Goal: Information Seeking & Learning: Learn about a topic

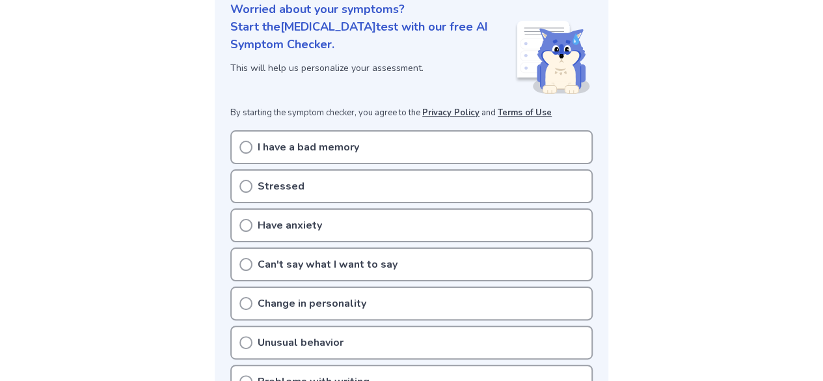
scroll to position [220, 0]
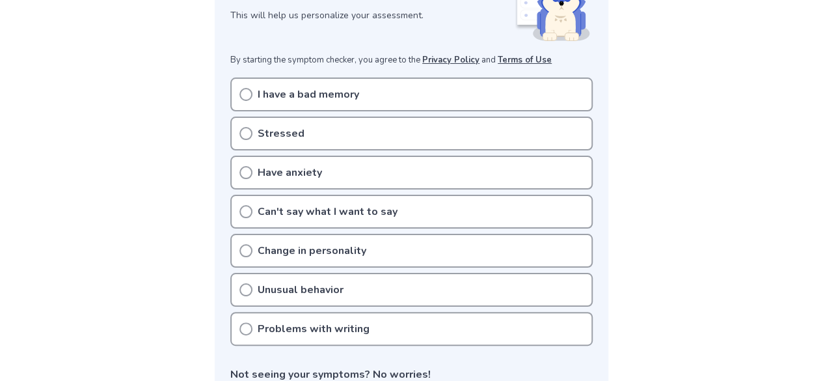
click at [381, 92] on div "I have a bad memory" at bounding box center [411, 94] width 362 height 34
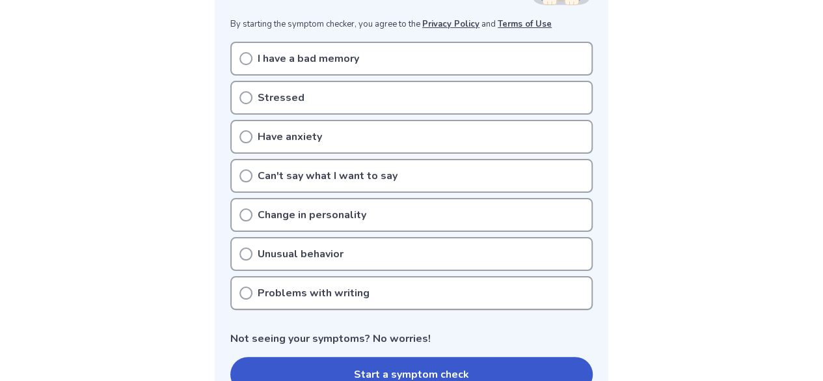
scroll to position [249, 0]
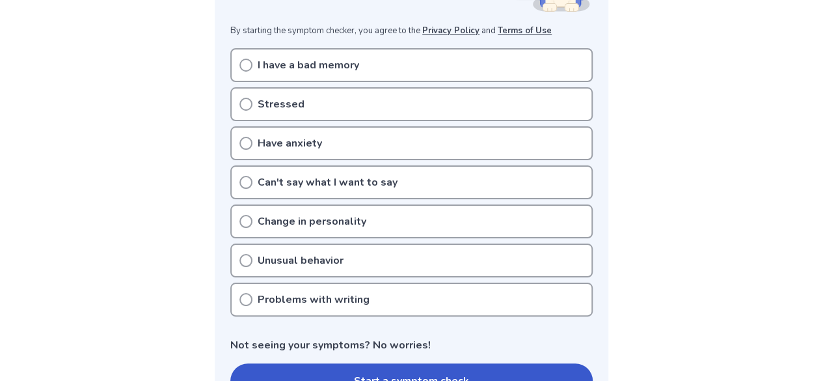
click at [323, 73] on div "I have a bad memory" at bounding box center [411, 65] width 362 height 34
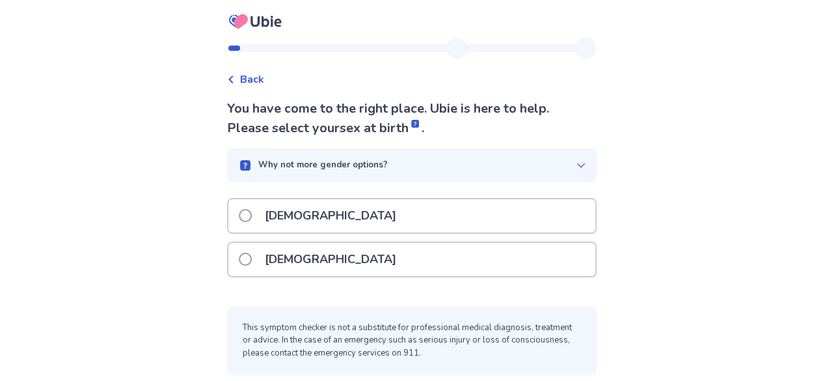
click at [325, 230] on div "[DEMOGRAPHIC_DATA]" at bounding box center [411, 215] width 367 height 33
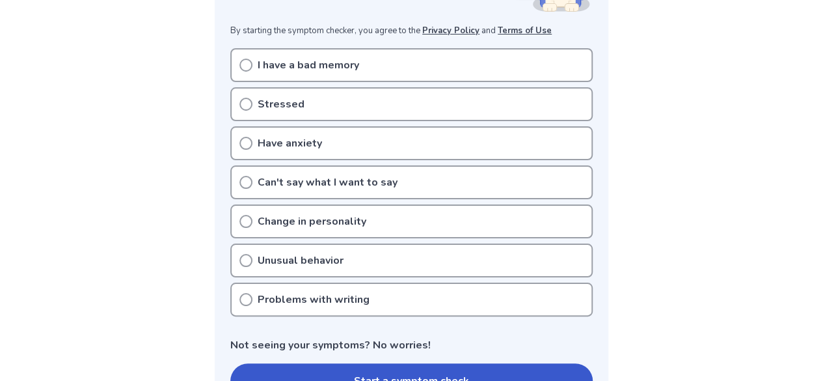
click at [244, 63] on icon at bounding box center [245, 65] width 13 height 13
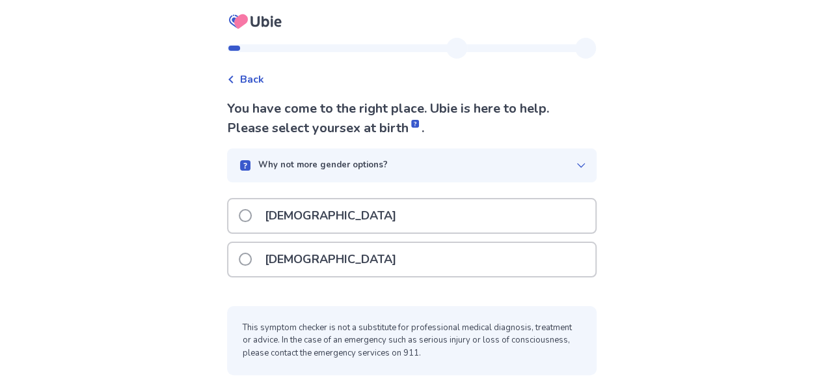
click at [418, 218] on div "[DEMOGRAPHIC_DATA]" at bounding box center [411, 215] width 367 height 33
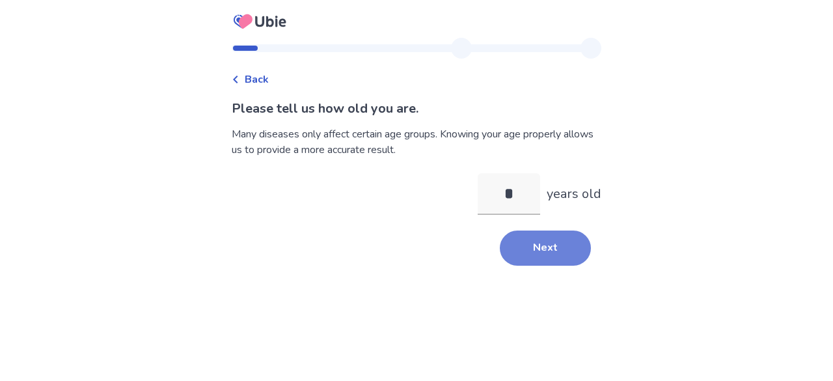
type input "**"
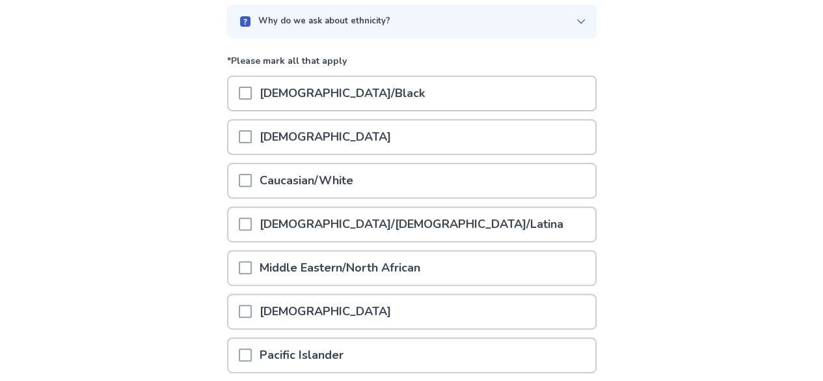
scroll to position [131, 0]
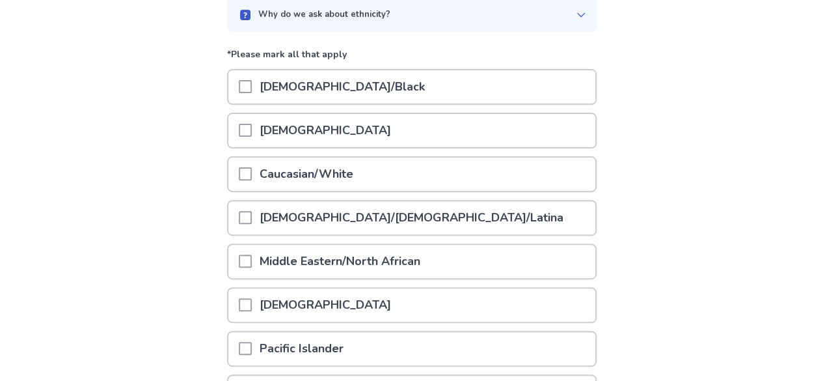
click at [474, 160] on div "Caucasian/White" at bounding box center [411, 173] width 367 height 33
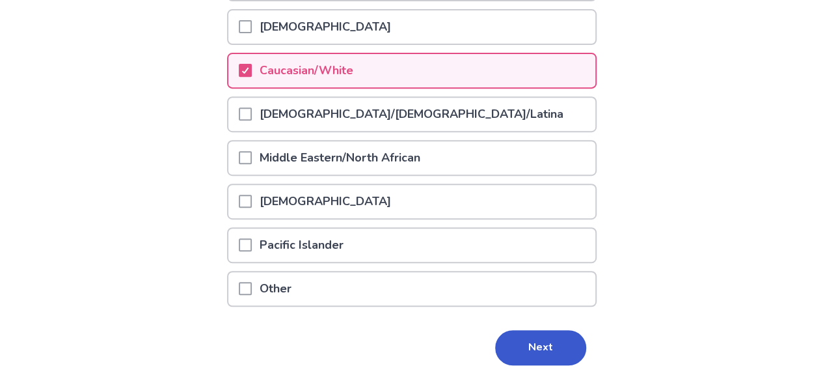
scroll to position [275, 0]
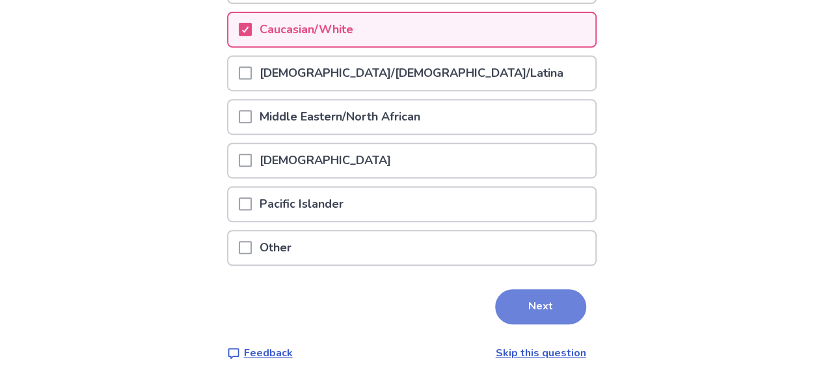
click at [518, 308] on button "Next" at bounding box center [540, 306] width 91 height 35
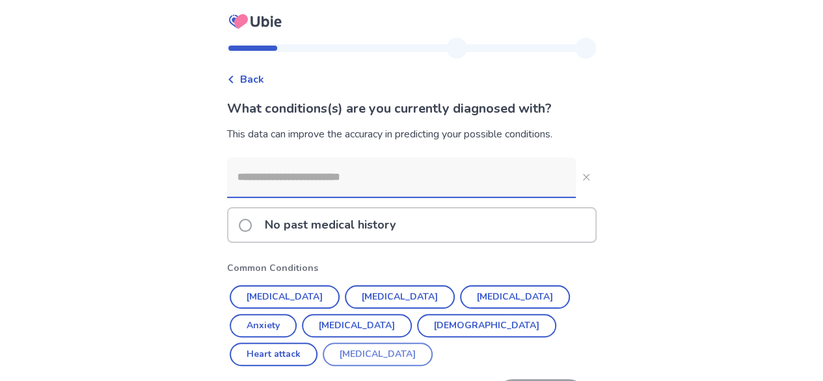
click at [433, 342] on button "[MEDICAL_DATA]" at bounding box center [378, 353] width 110 height 23
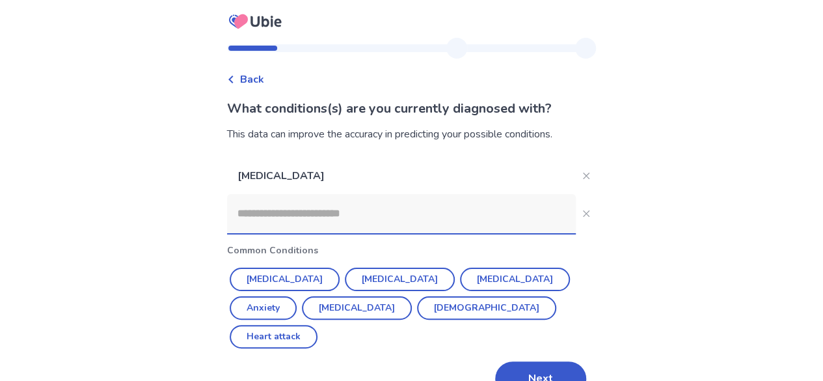
drag, startPoint x: 537, startPoint y: 314, endPoint x: 542, endPoint y: 299, distance: 15.8
click at [542, 299] on div "ADHD Common Conditions Hypertension Diabetes Depression Anxiety High cholestero…" at bounding box center [411, 276] width 369 height 239
drag, startPoint x: 472, startPoint y: 278, endPoint x: 492, endPoint y: 228, distance: 54.6
click at [492, 228] on div "ADHD Common Conditions Hypertension Diabetes Depression Anxiety High cholestero…" at bounding box center [411, 276] width 369 height 239
click at [461, 261] on div "ADHD Common Conditions Hypertension Diabetes Depression Anxiety High cholestero…" at bounding box center [411, 276] width 369 height 239
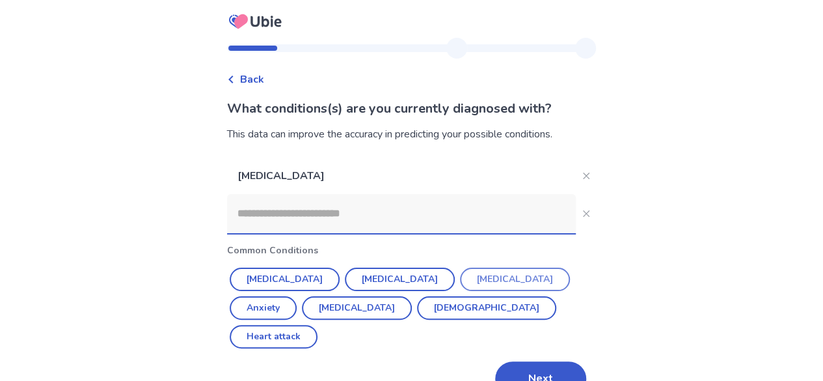
click at [460, 282] on button "[MEDICAL_DATA]" at bounding box center [515, 278] width 110 height 23
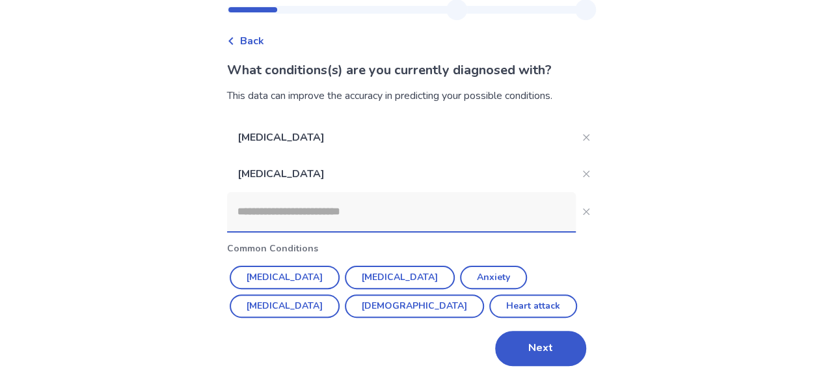
scroll to position [39, 0]
click at [550, 356] on button "Next" at bounding box center [540, 347] width 91 height 35
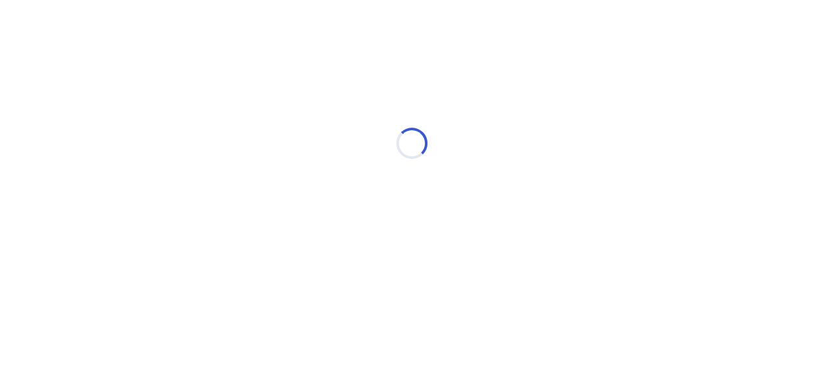
scroll to position [0, 0]
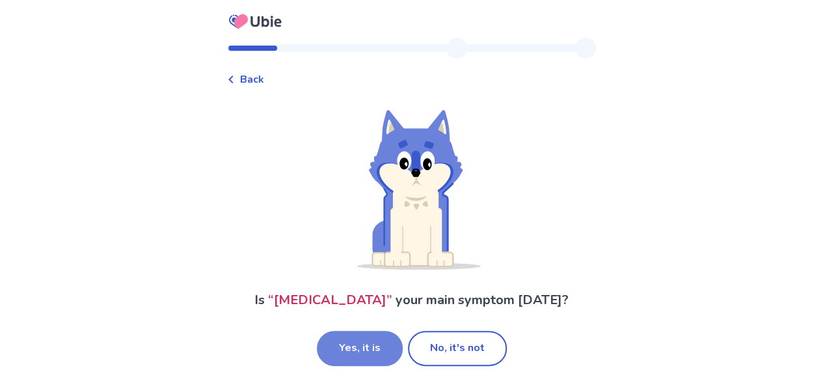
click at [381, 341] on button "Yes, it is" at bounding box center [360, 347] width 86 height 35
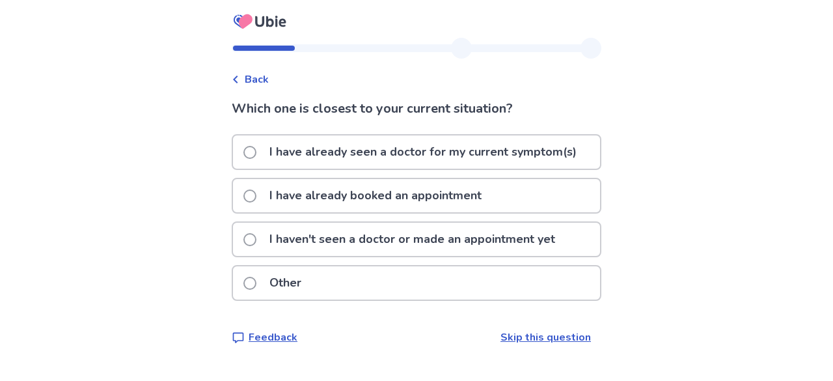
click at [567, 238] on div "I haven't seen a doctor or made an appointment yet" at bounding box center [416, 238] width 367 height 33
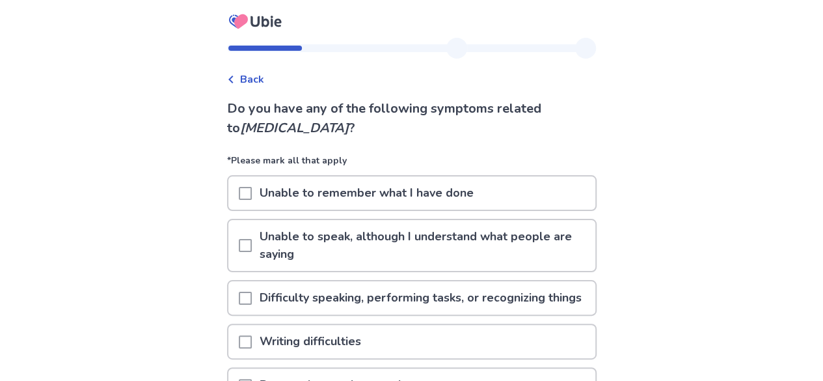
click at [544, 200] on div "Unable to remember what I have done" at bounding box center [411, 192] width 367 height 33
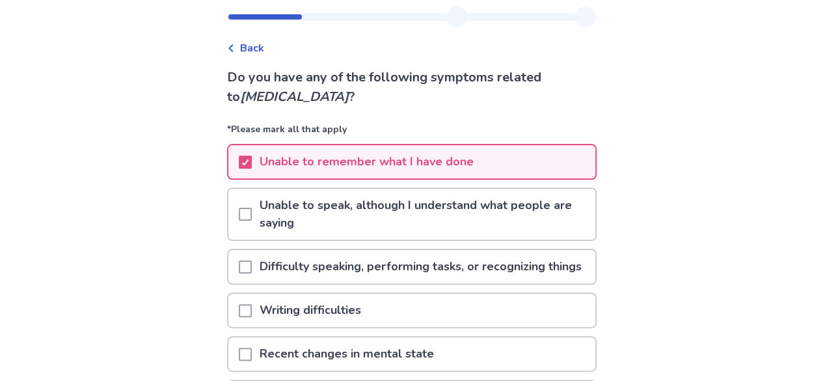
scroll to position [40, 0]
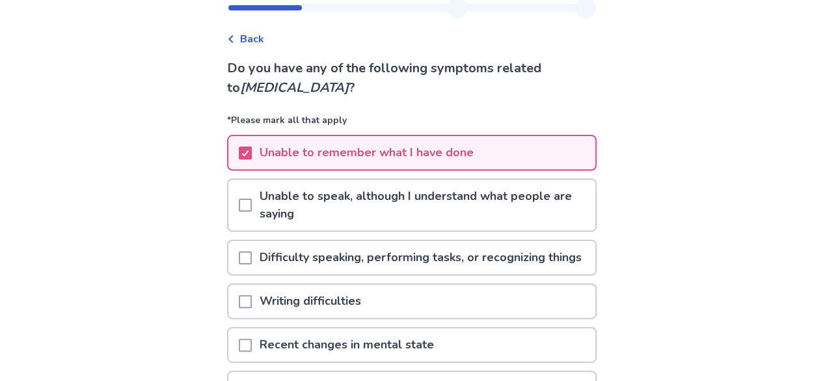
click at [717, 152] on div "Back Do you have any of the following symptoms related to alzheimer's disease ?…" at bounding box center [411, 315] width 823 height 710
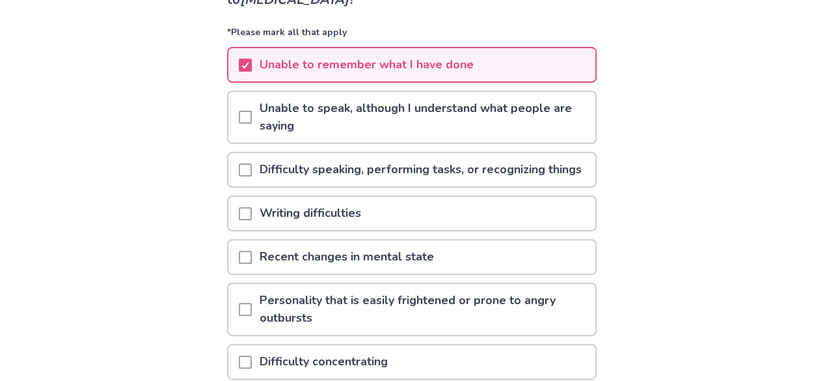
scroll to position [134, 0]
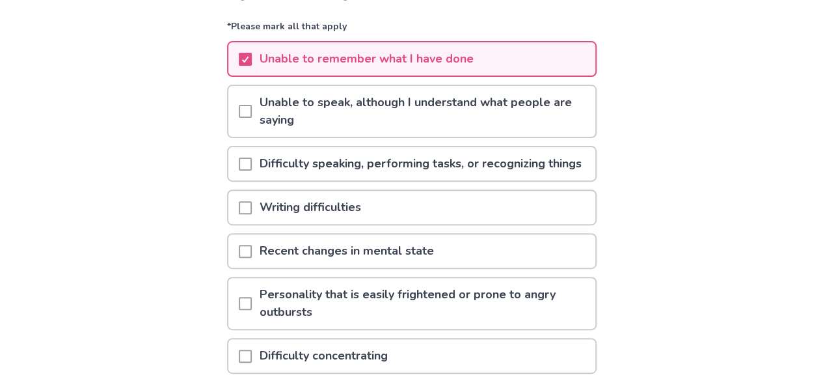
click at [403, 175] on p "Difficulty speaking, performing tasks, or recognizing things" at bounding box center [421, 163] width 338 height 33
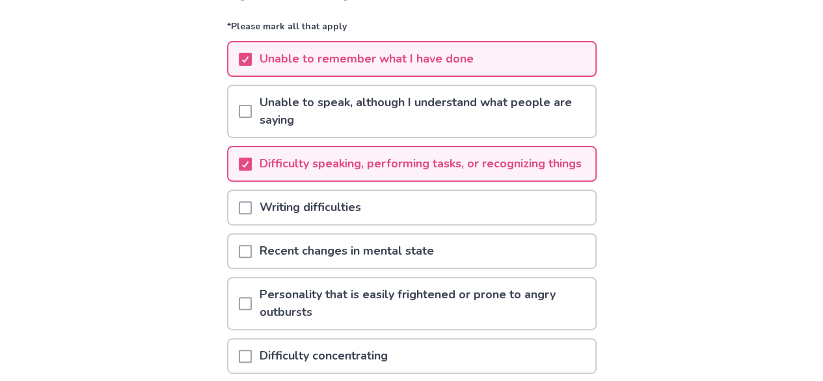
click at [731, 217] on div "Back Do you have any of the following symptoms related to alzheimer's disease ?…" at bounding box center [411, 221] width 823 height 710
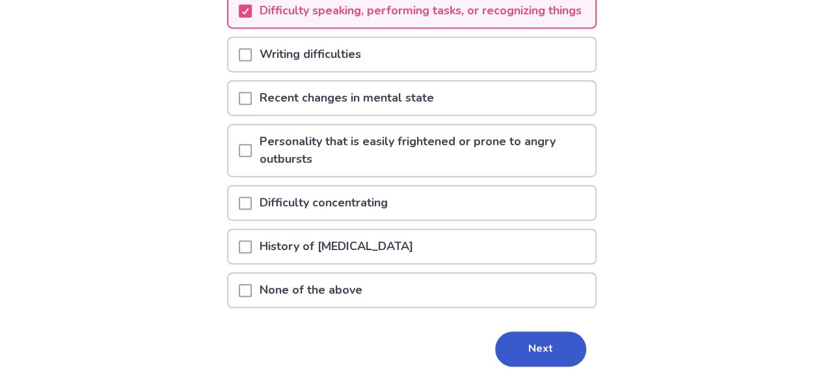
scroll to position [284, 0]
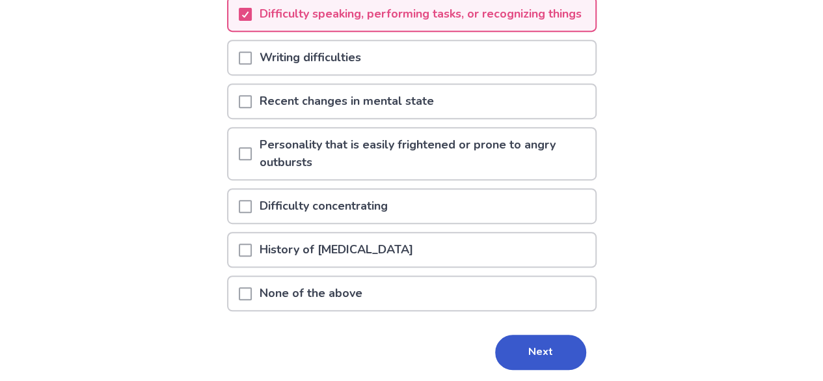
click at [433, 83] on div "Writing difficulties" at bounding box center [411, 62] width 369 height 44
click at [433, 74] on div "Writing difficulties" at bounding box center [411, 57] width 367 height 33
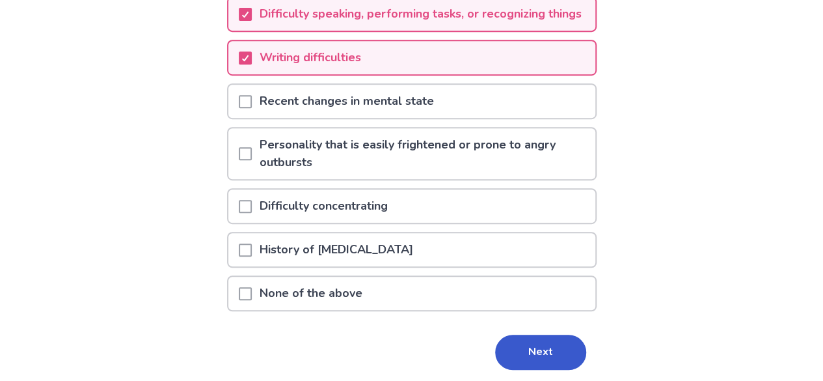
click at [303, 118] on p "Recent changes in mental state" at bounding box center [347, 101] width 190 height 33
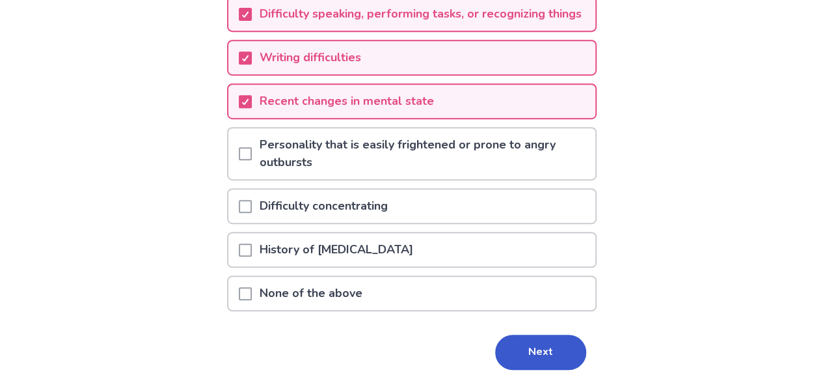
click at [157, 132] on div "Back Do you have any of the following symptoms related to alzheimer's disease ?…" at bounding box center [411, 71] width 823 height 710
click at [503, 222] on div "Difficulty concentrating" at bounding box center [411, 205] width 367 height 33
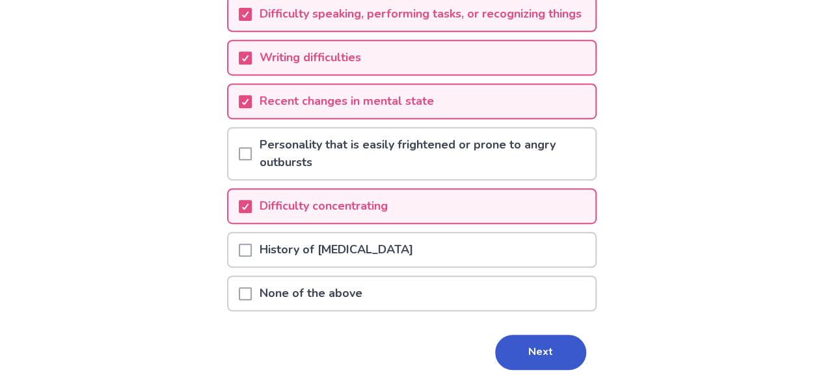
click at [665, 167] on div "Back Do you have any of the following symptoms related to alzheimer's disease ?…" at bounding box center [411, 71] width 823 height 710
click at [541, 367] on button "Next" at bounding box center [540, 351] width 91 height 35
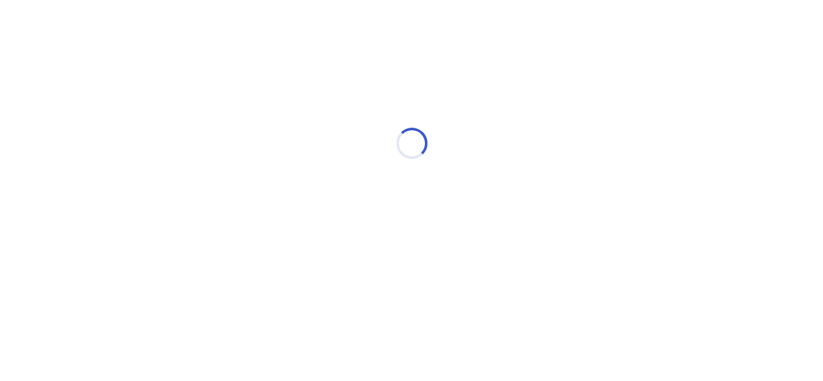
scroll to position [0, 0]
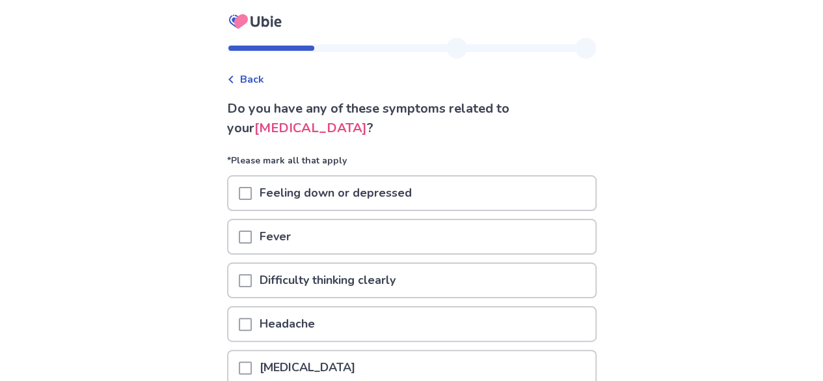
click at [514, 188] on div "Feeling down or depressed" at bounding box center [411, 192] width 367 height 33
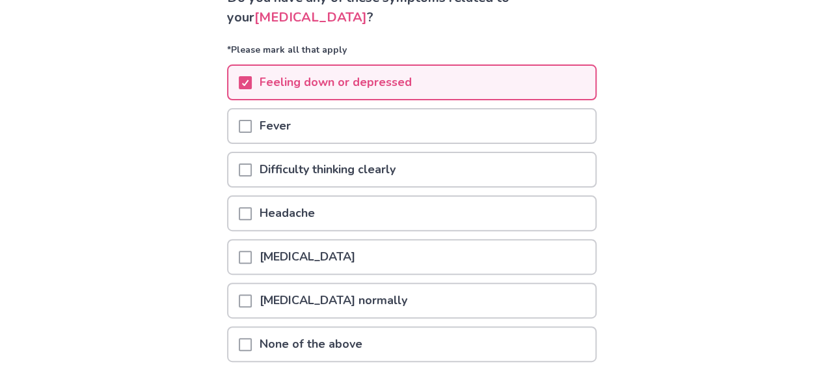
scroll to position [114, 0]
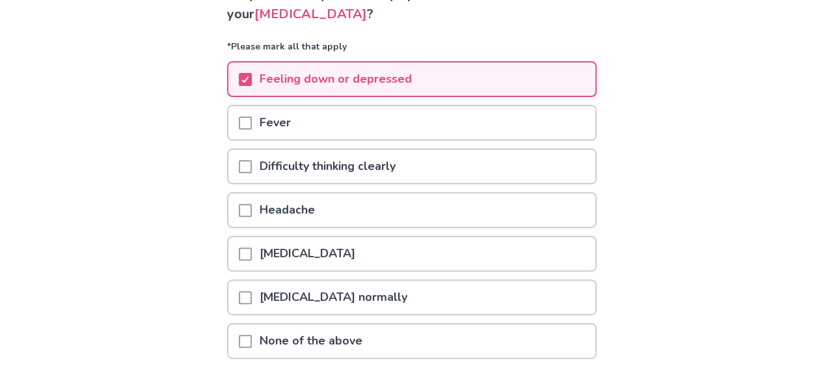
click at [444, 155] on div "Difficulty thinking clearly" at bounding box center [411, 166] width 367 height 33
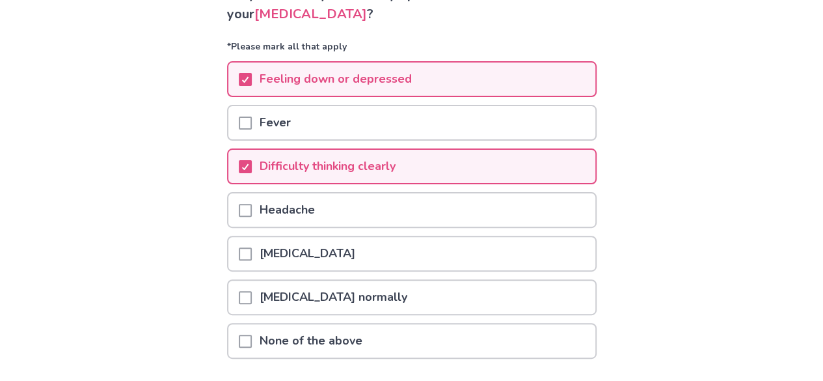
click at [457, 225] on div "Headache" at bounding box center [411, 209] width 367 height 33
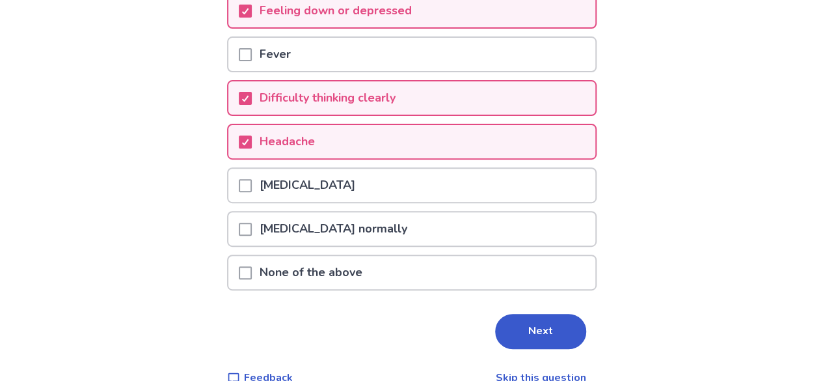
scroll to position [200, 0]
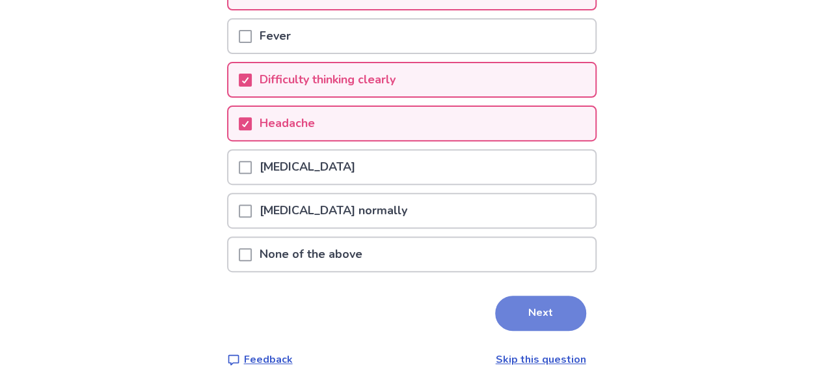
click at [514, 309] on button "Next" at bounding box center [540, 312] width 91 height 35
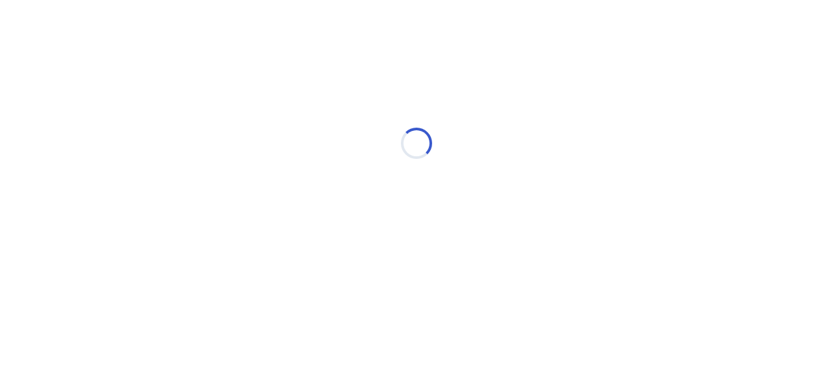
select select "*"
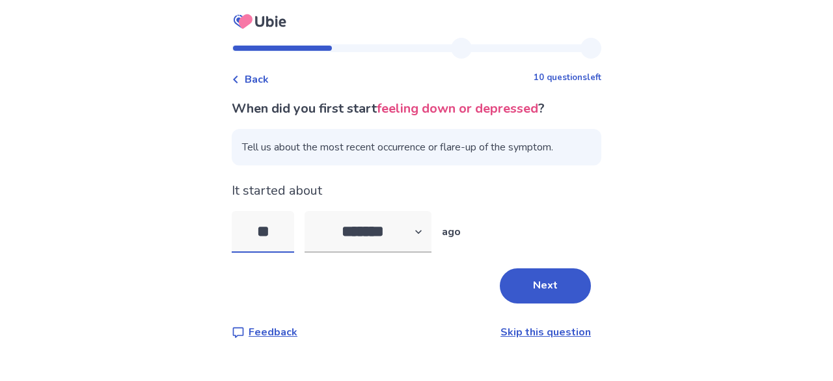
type input "*"
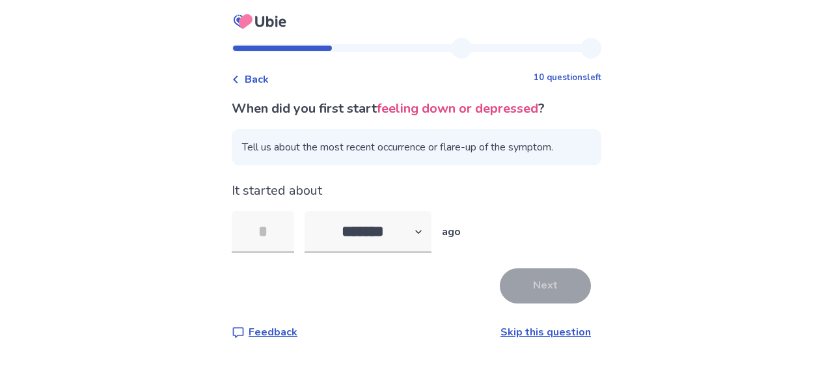
click at [396, 208] on div "It started about ******* ****** ******* ******** ******* ago" at bounding box center [416, 217] width 369 height 72
click at [400, 232] on select "******* ****** ******* ******** *******" at bounding box center [367, 232] width 127 height 42
select select "*"
click at [312, 211] on select "******* ****** ******* ******** *******" at bounding box center [367, 232] width 127 height 42
click at [290, 227] on input "tel" at bounding box center [263, 232] width 62 height 42
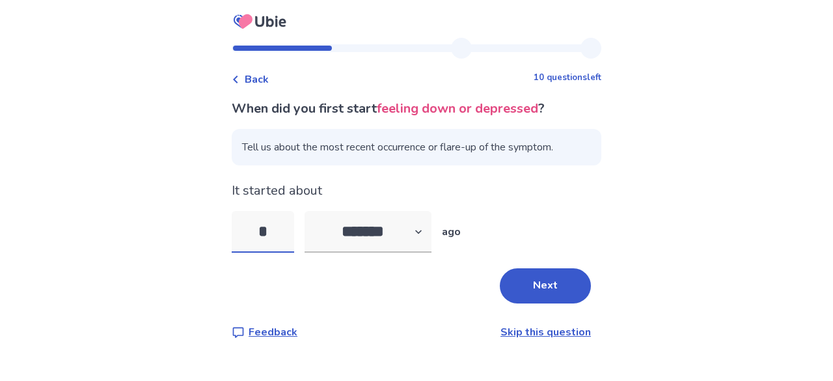
type input "*"
click at [600, 219] on div "Back 10 questions left When did you first start feeling down or depressed ? Tel…" at bounding box center [416, 199] width 390 height 323
click at [540, 282] on button "Next" at bounding box center [545, 285] width 91 height 35
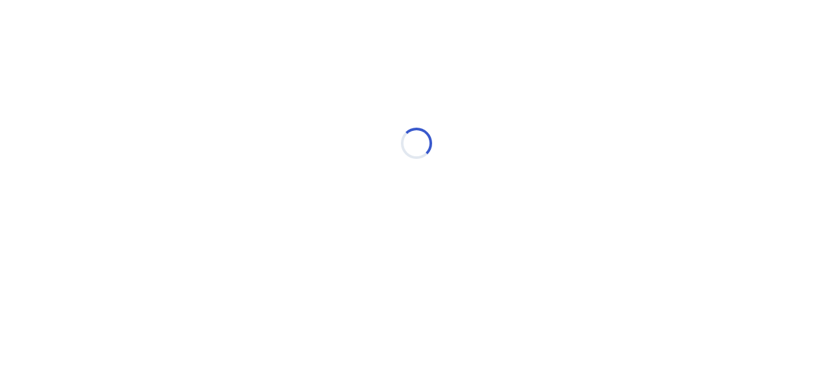
select select "*"
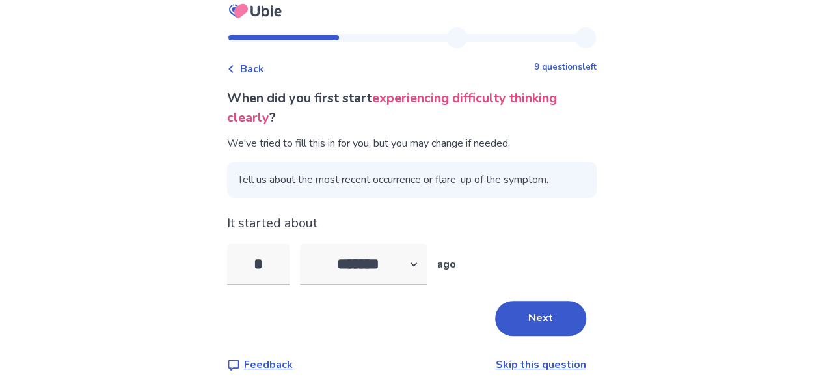
scroll to position [12, 0]
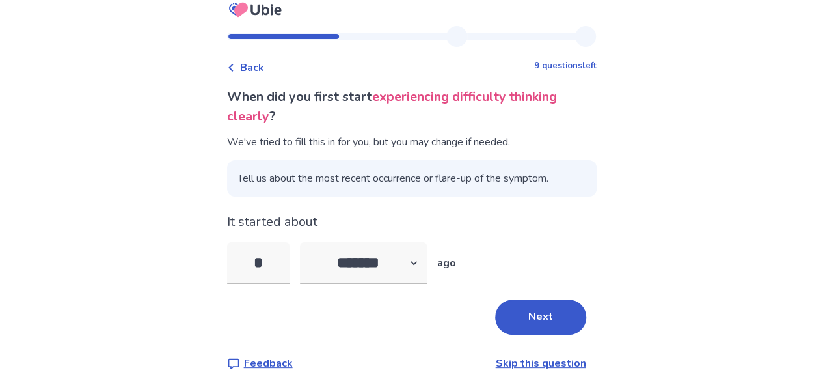
type input "*"
click at [398, 261] on select "******* ****** ******* ******** *******" at bounding box center [363, 263] width 127 height 42
select select "*"
click at [307, 242] on select "******* ****** ******* ******** *******" at bounding box center [363, 263] width 127 height 42
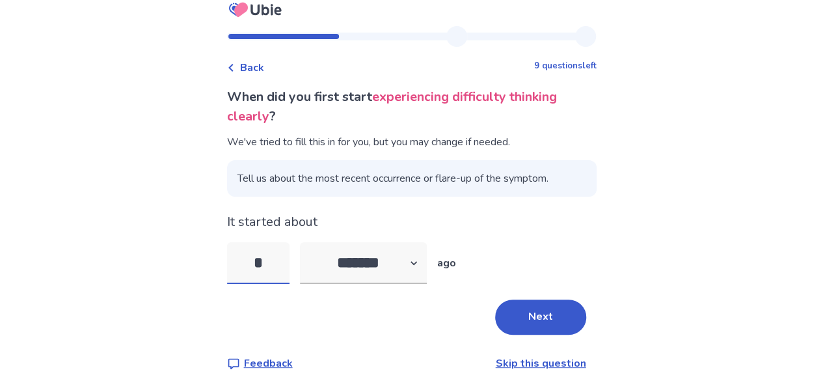
click at [274, 252] on input "*" at bounding box center [258, 263] width 62 height 42
type input "*"
click at [653, 226] on div "Back 9 questions left When did you first start experiencing difficulty thinking…" at bounding box center [411, 189] width 823 height 403
click at [555, 326] on button "Next" at bounding box center [540, 316] width 91 height 35
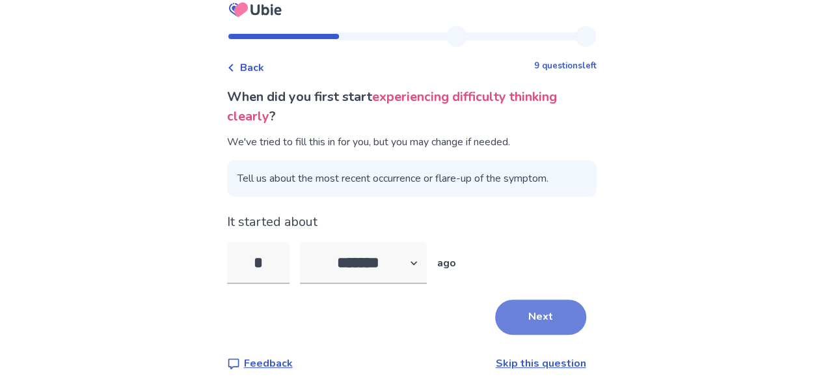
scroll to position [0, 0]
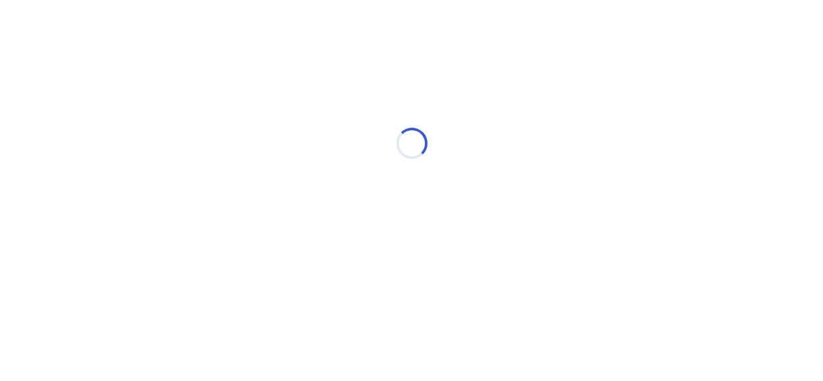
select select "*"
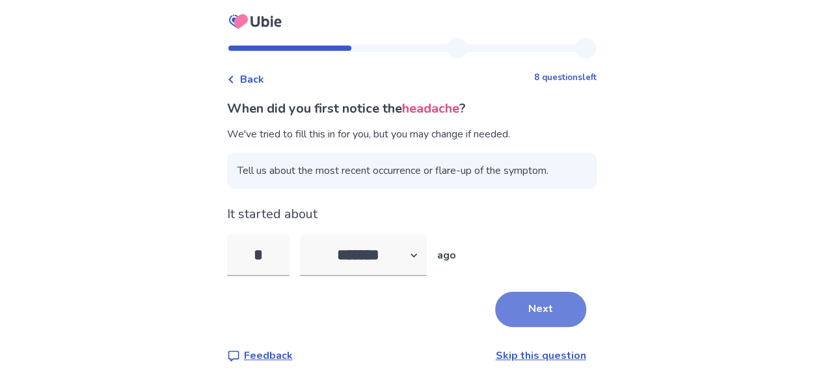
type input "*"
click at [535, 306] on button "Next" at bounding box center [540, 308] width 91 height 35
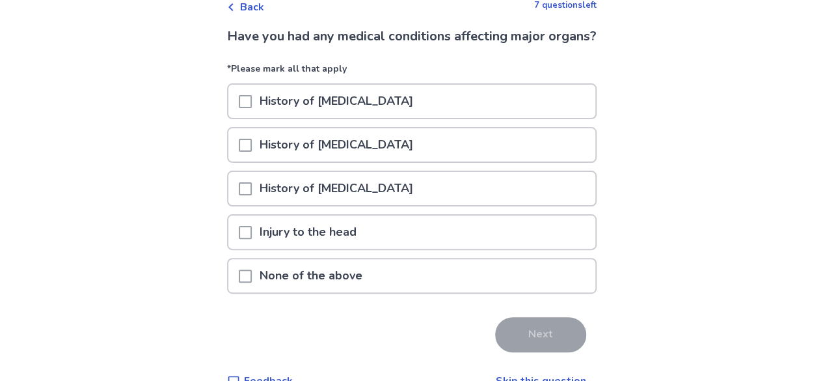
scroll to position [75, 0]
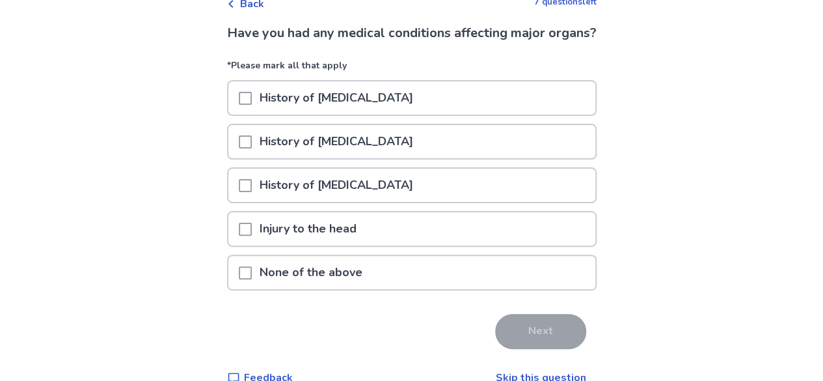
click at [497, 298] on div "None of the above" at bounding box center [411, 276] width 369 height 44
click at [505, 289] on div "None of the above" at bounding box center [411, 272] width 367 height 33
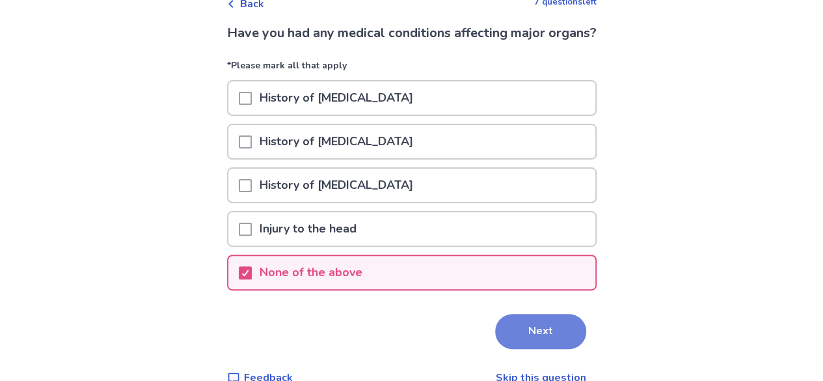
click at [535, 336] on button "Next" at bounding box center [540, 331] width 91 height 35
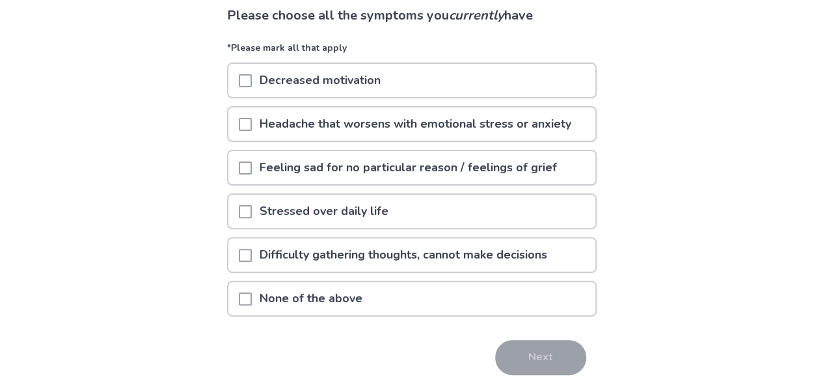
scroll to position [96, 0]
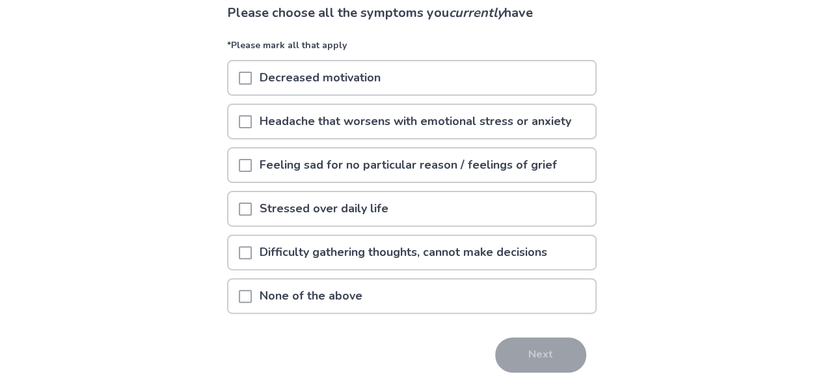
click at [524, 85] on div "Decreased motivation" at bounding box center [411, 77] width 367 height 33
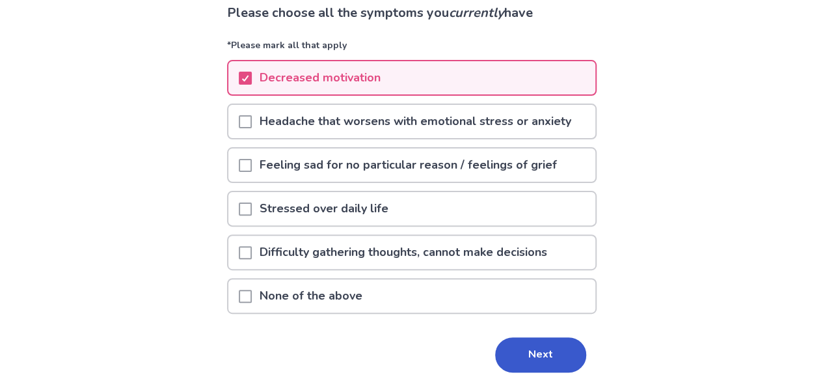
click at [554, 129] on p "Headache that worsens with emotional stress or anxiety" at bounding box center [415, 121] width 327 height 33
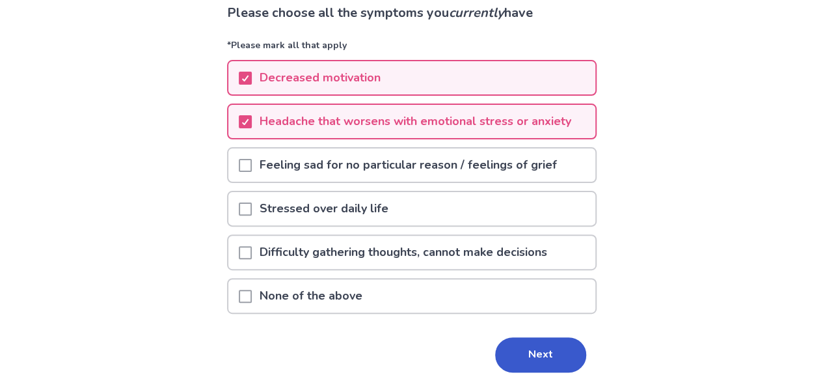
click at [498, 188] on div "Feeling sad for no particular reason / feelings of grief" at bounding box center [411, 169] width 369 height 44
click at [499, 176] on p "Feeling sad for no particular reason / feelings of grief" at bounding box center [408, 164] width 313 height 33
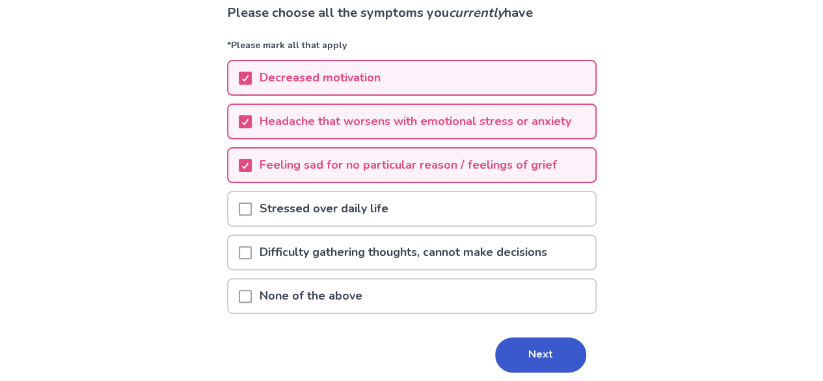
click at [461, 214] on div "Stressed over daily life" at bounding box center [411, 208] width 367 height 33
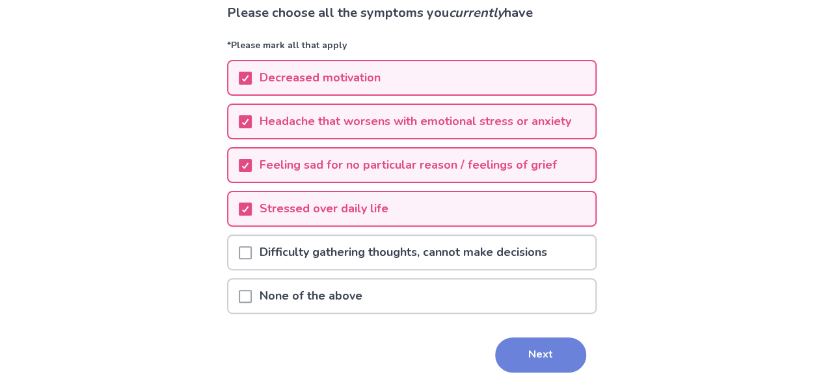
click at [540, 351] on button "Next" at bounding box center [540, 354] width 91 height 35
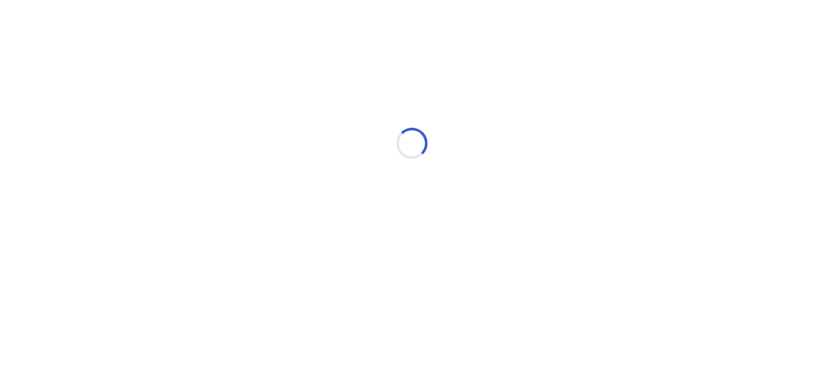
scroll to position [0, 0]
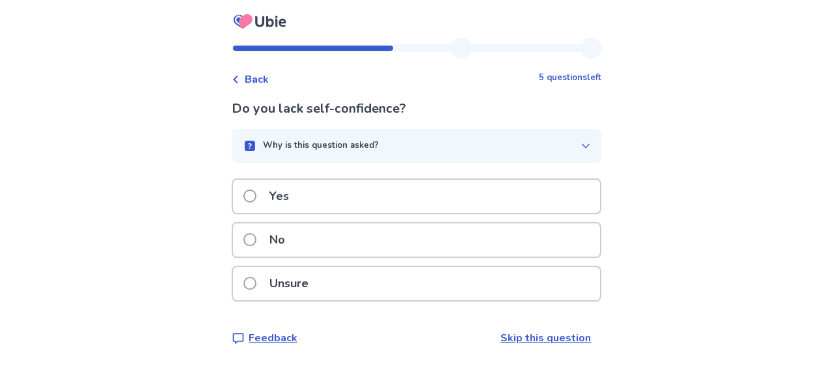
click at [438, 189] on div "Yes" at bounding box center [416, 196] width 367 height 33
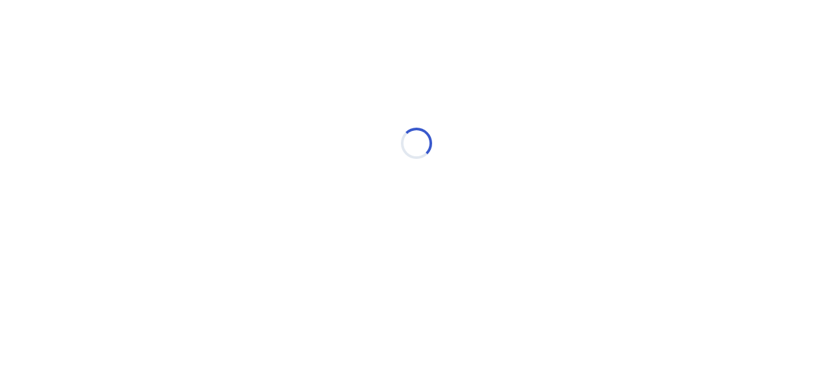
click at [438, 189] on div "Loading..." at bounding box center [416, 143] width 369 height 260
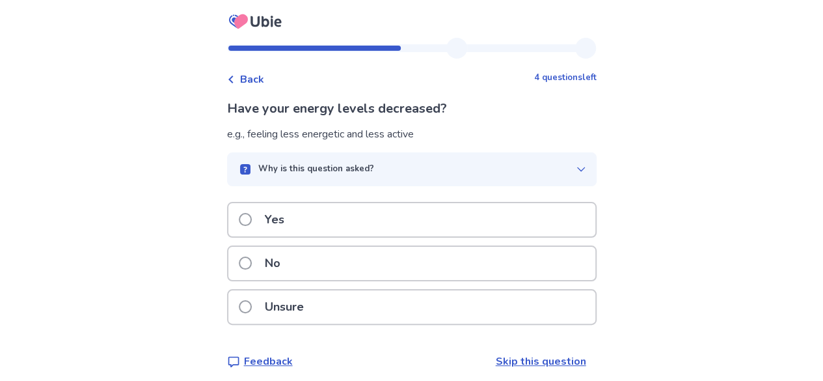
click at [420, 213] on div "Yes" at bounding box center [411, 219] width 367 height 33
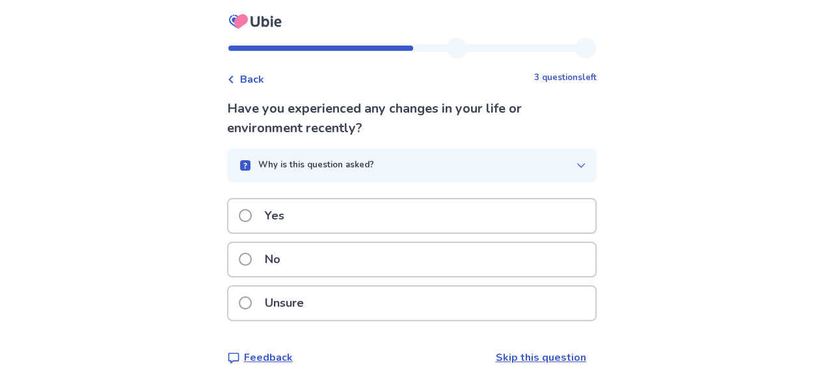
click at [366, 220] on div "Yes" at bounding box center [411, 215] width 367 height 33
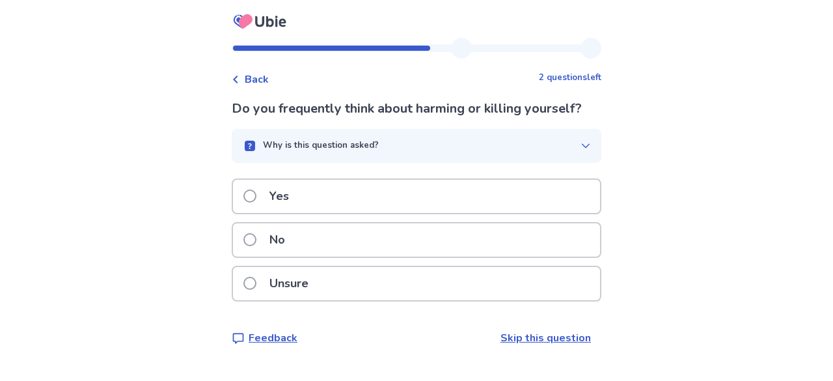
click at [386, 198] on div "Yes" at bounding box center [416, 196] width 367 height 33
drag, startPoint x: 290, startPoint y: 283, endPoint x: 341, endPoint y: 204, distance: 94.5
click at [341, 204] on div "Yes No Unsure" at bounding box center [416, 243] width 369 height 131
click at [295, 201] on p "Yes" at bounding box center [278, 196] width 35 height 33
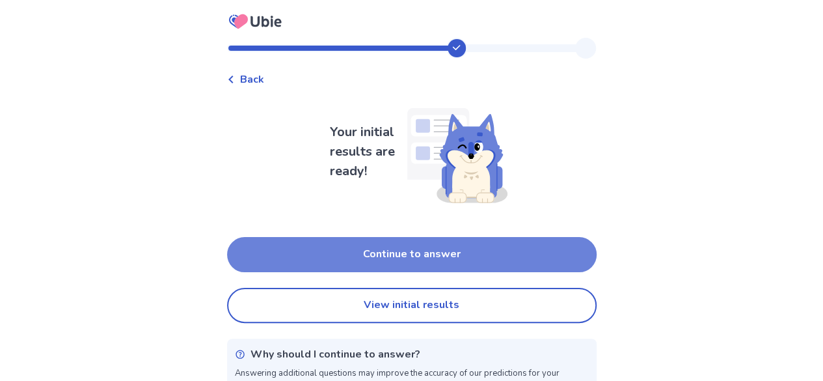
click at [424, 247] on button "Continue to answer" at bounding box center [411, 254] width 369 height 35
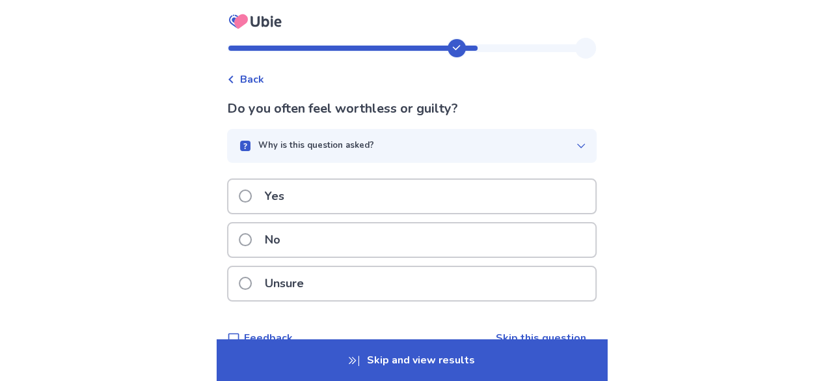
click at [403, 198] on div "Yes" at bounding box center [411, 196] width 367 height 33
click at [343, 280] on div "Unsure" at bounding box center [411, 283] width 367 height 33
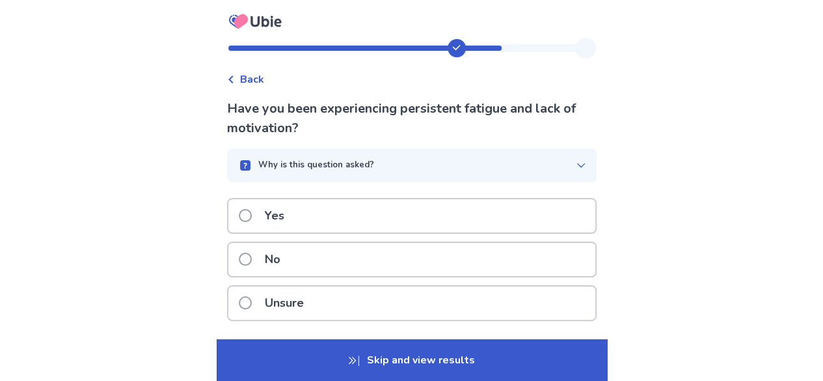
click at [354, 199] on div "Yes" at bounding box center [411, 215] width 367 height 33
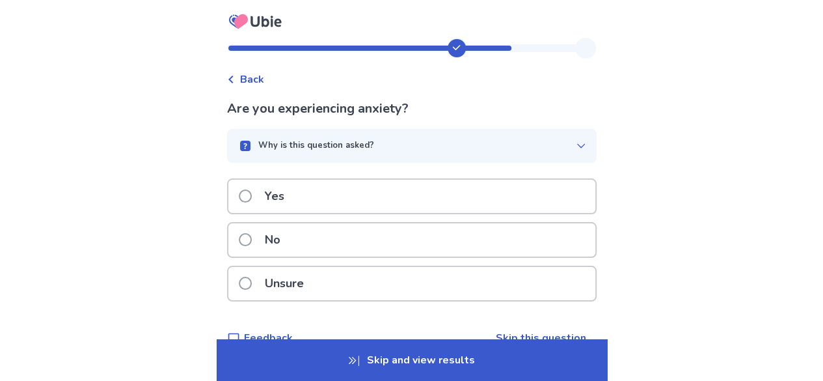
click at [345, 198] on div "Yes" at bounding box center [411, 196] width 367 height 33
click at [352, 213] on div "Yes" at bounding box center [411, 196] width 367 height 33
click at [376, 267] on div "Unsure" at bounding box center [411, 283] width 367 height 33
click at [301, 306] on div "Unsure" at bounding box center [411, 287] width 369 height 44
click at [330, 280] on div "Unsure" at bounding box center [411, 283] width 367 height 33
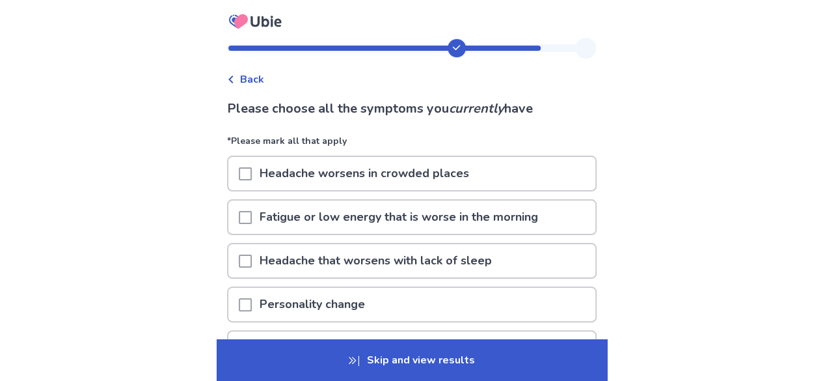
click at [399, 227] on p "Fatigue or low energy that is worse in the morning" at bounding box center [399, 216] width 294 height 33
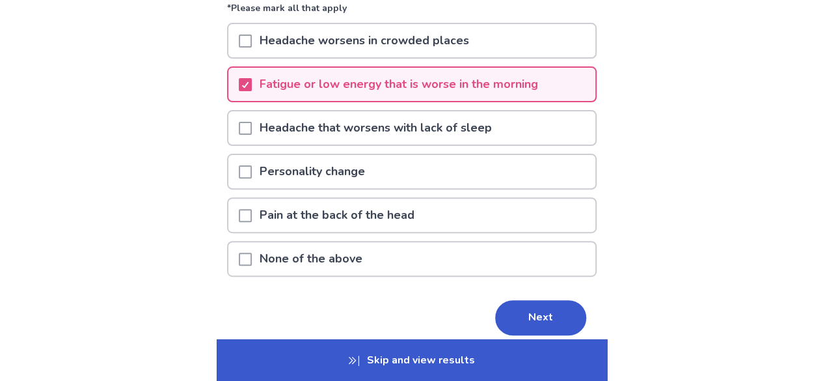
scroll to position [136, 0]
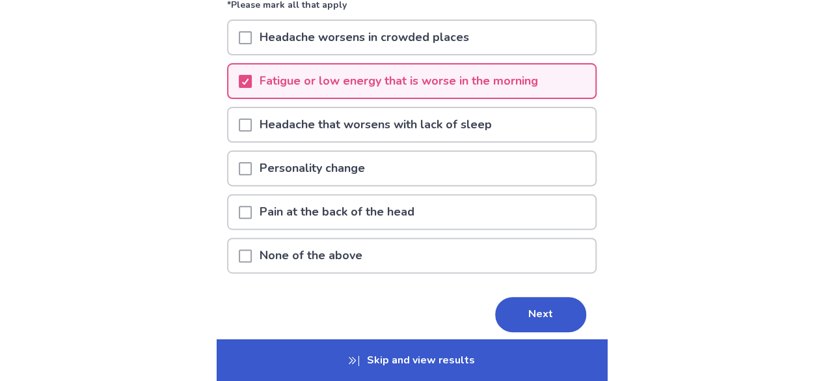
click at [497, 174] on div "Personality change" at bounding box center [411, 168] width 367 height 33
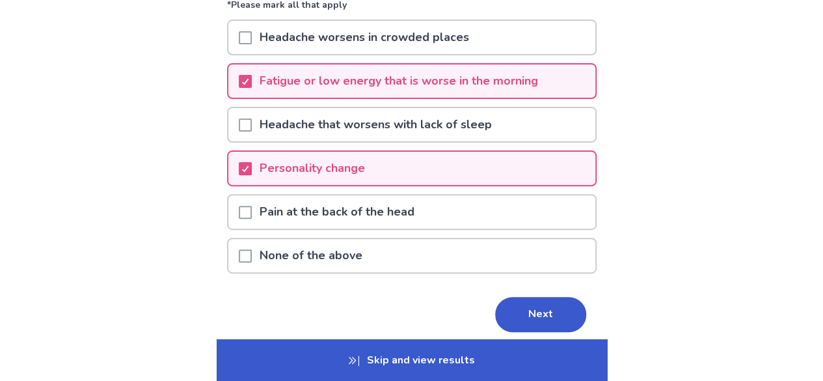
click at [497, 174] on div "Personality change" at bounding box center [411, 168] width 367 height 33
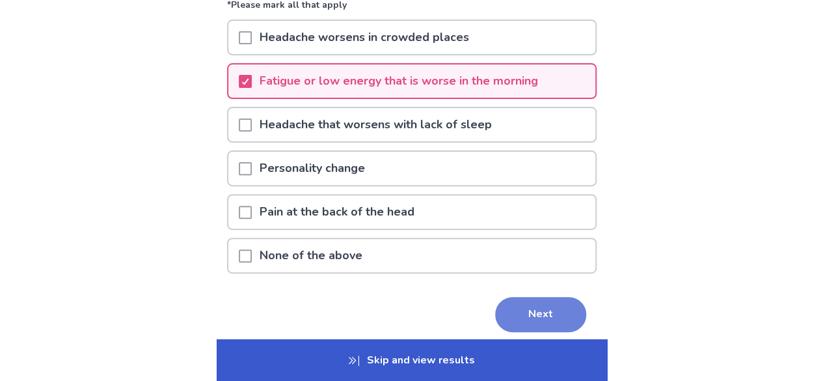
click at [533, 308] on button "Next" at bounding box center [540, 314] width 91 height 35
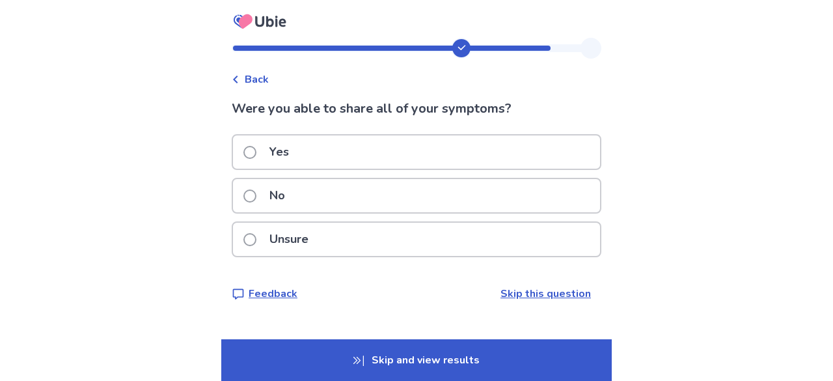
click at [445, 198] on div "No" at bounding box center [416, 195] width 367 height 33
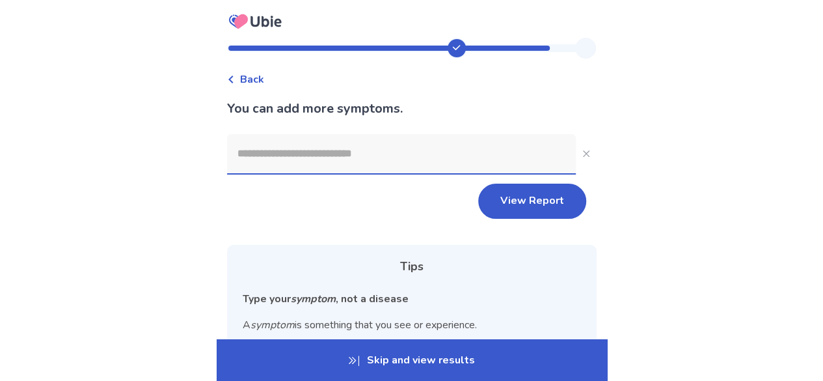
click at [438, 173] on div at bounding box center [401, 153] width 349 height 39
click at [438, 173] on input at bounding box center [401, 153] width 349 height 39
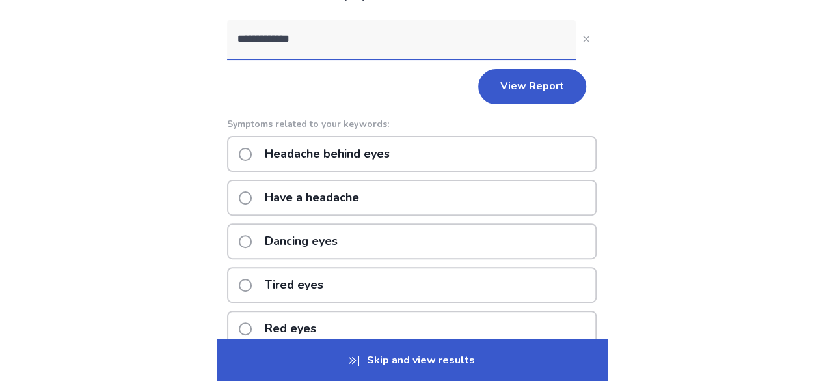
scroll to position [123, 0]
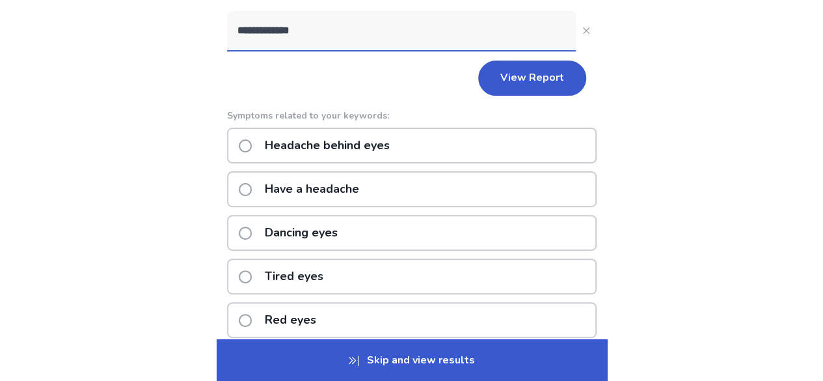
type input "**********"
click at [533, 145] on div "Headache behind eyes" at bounding box center [411, 145] width 369 height 36
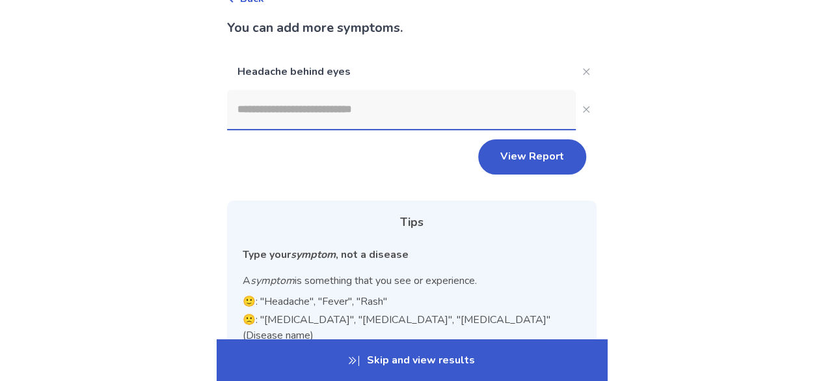
scroll to position [0, 0]
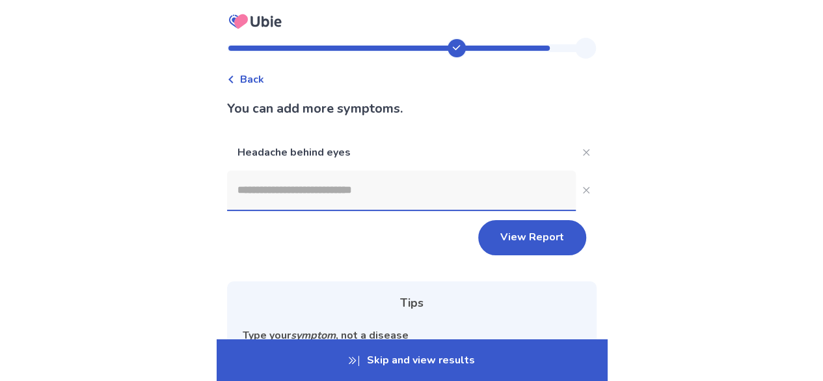
click at [446, 193] on input at bounding box center [401, 189] width 349 height 39
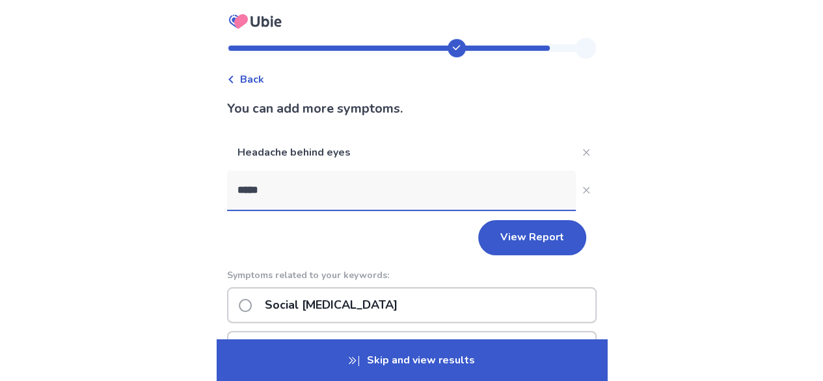
type input "******"
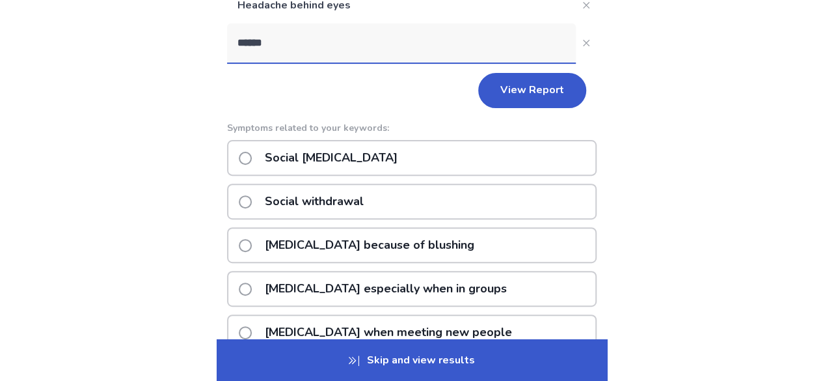
scroll to position [149, 0]
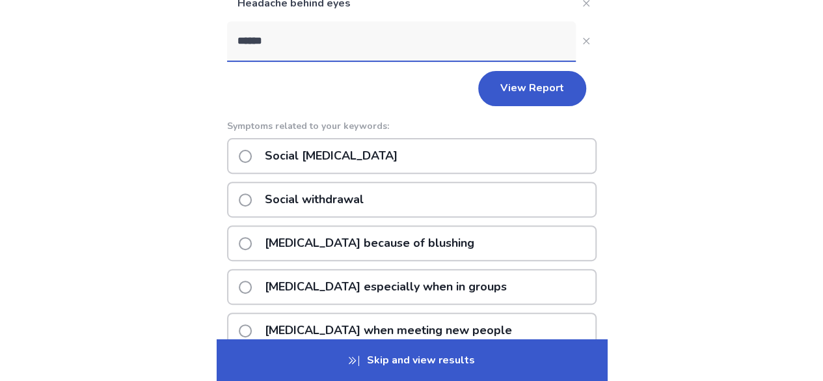
click at [457, 257] on p "Social anxiety because of blushing" at bounding box center [369, 242] width 225 height 33
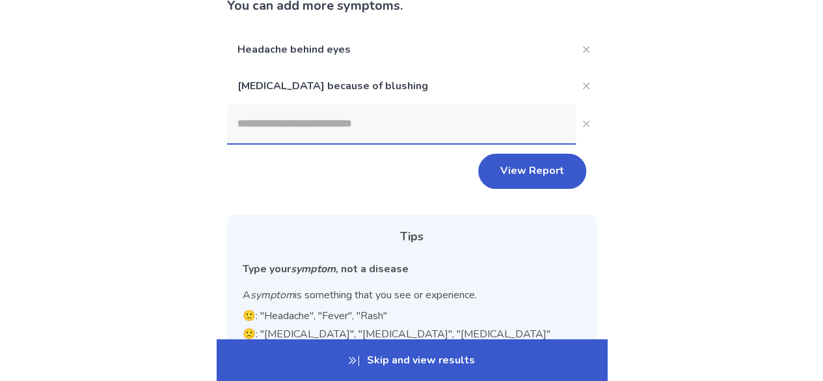
scroll to position [0, 0]
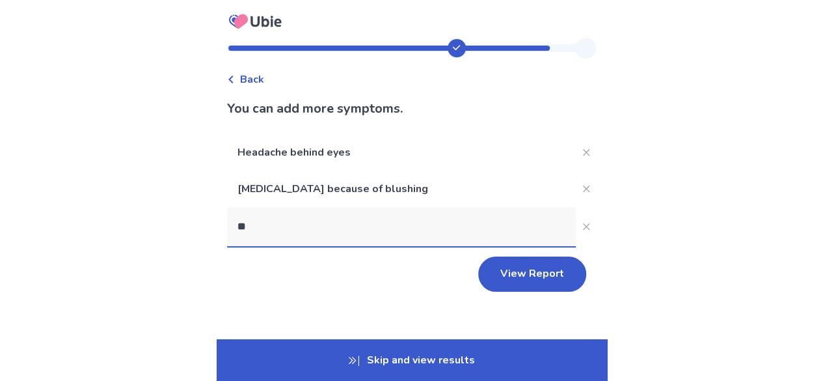
type input "*"
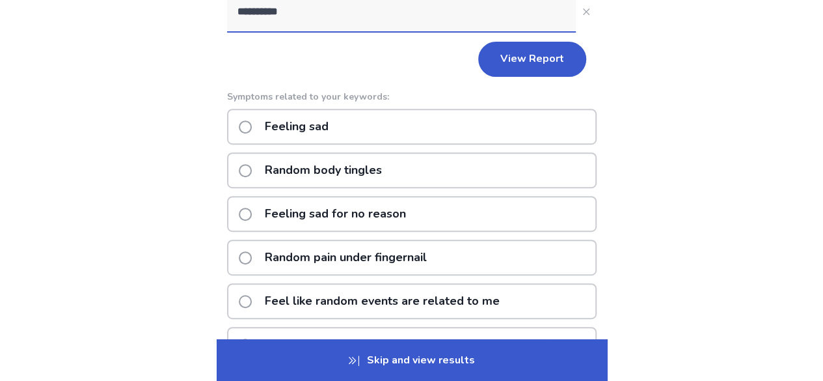
scroll to position [220, 0]
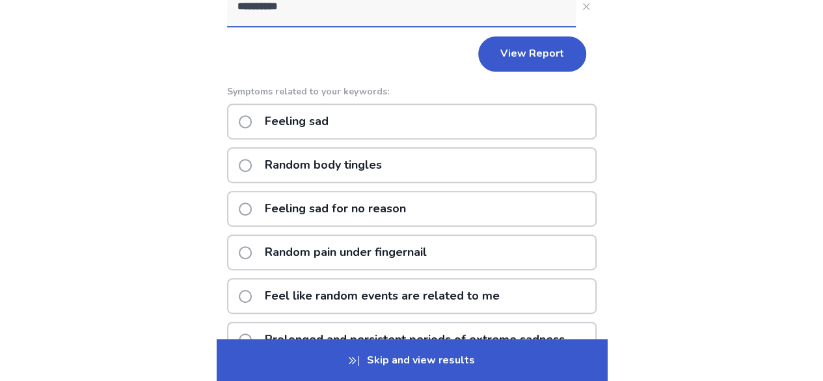
type input "**********"
click at [562, 212] on div "Feeling sad for no reason" at bounding box center [411, 209] width 369 height 36
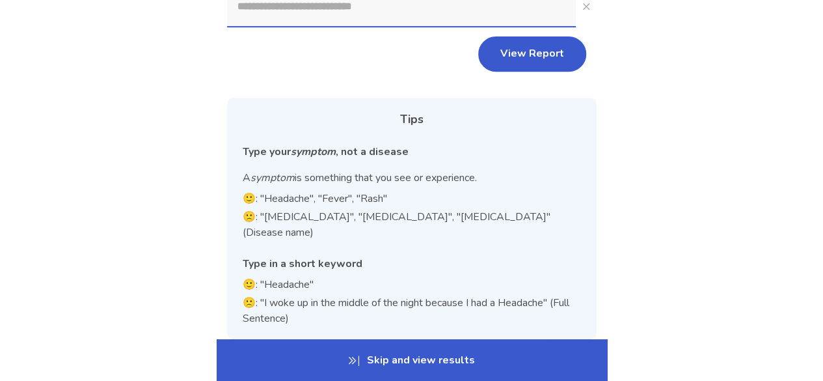
drag, startPoint x: 812, startPoint y: 110, endPoint x: 825, endPoint y: 118, distance: 15.2
click at [823, 118] on html "Back You can add more symptoms. Headache behind eyes Social anxiety because of …" at bounding box center [411, 91] width 823 height 694
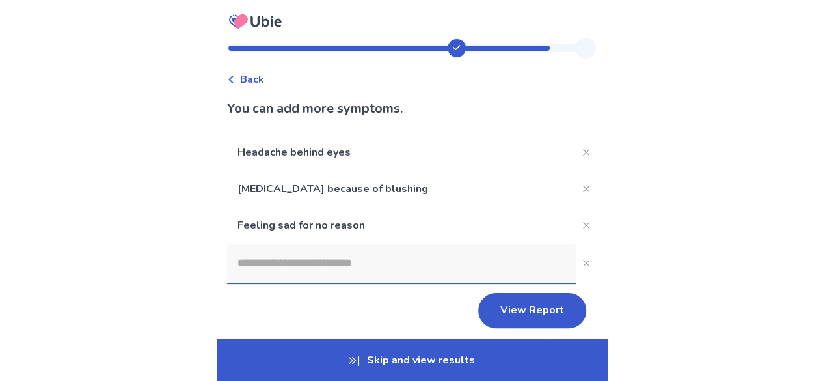
click at [358, 252] on input at bounding box center [401, 262] width 349 height 39
type input "*"
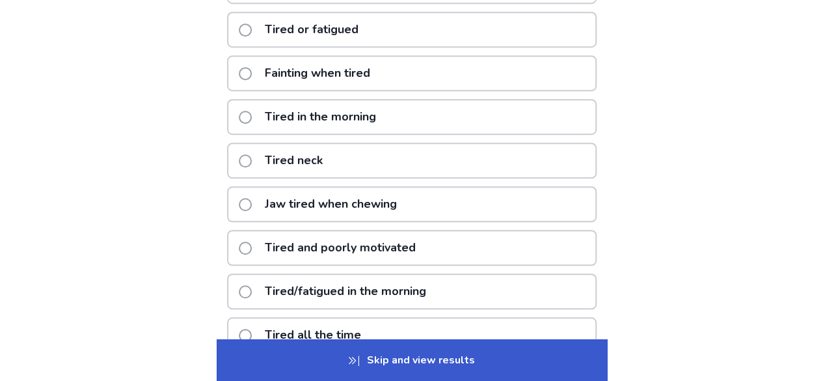
scroll to position [424, 0]
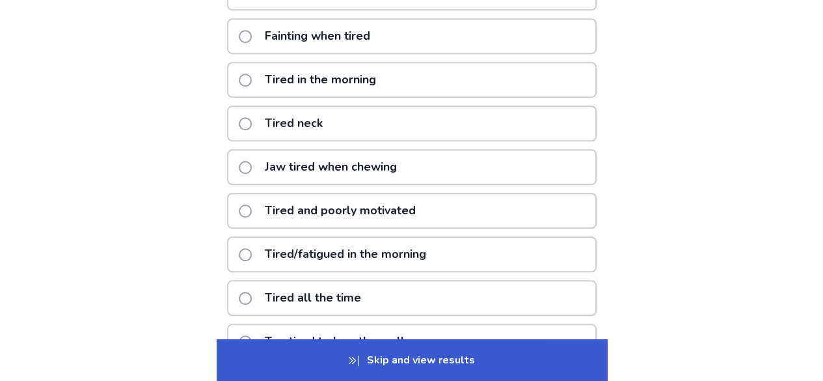
type input "*****"
click at [509, 289] on div "Tired all the time" at bounding box center [411, 298] width 369 height 36
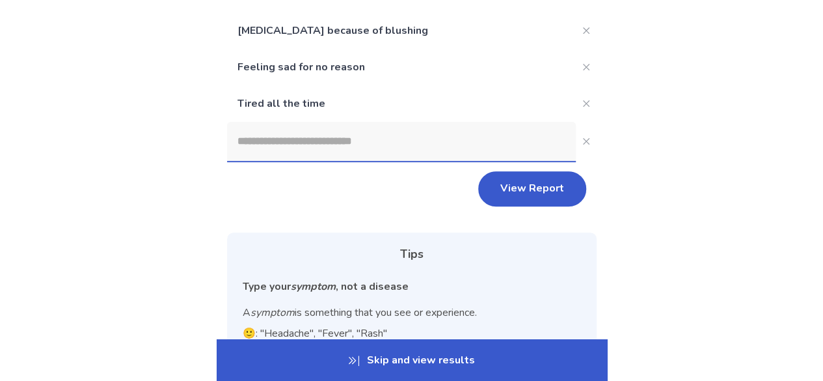
scroll to position [19, 0]
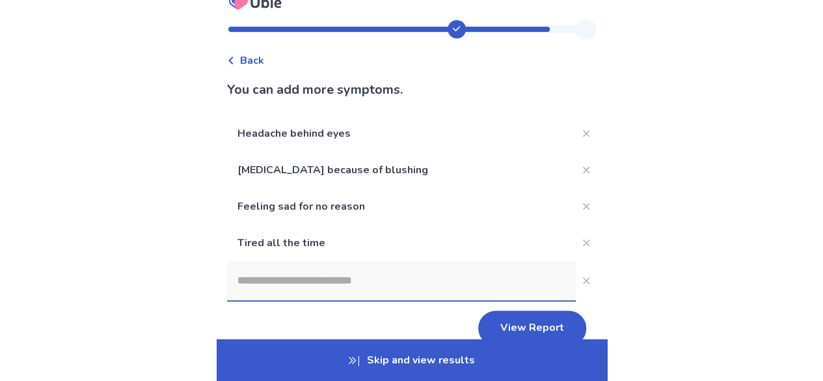
click at [650, 291] on div "Back You can add more symptoms. Headache behind eyes Social anxiety because of …" at bounding box center [411, 346] width 823 height 730
click at [548, 327] on button "View Report" at bounding box center [532, 327] width 108 height 35
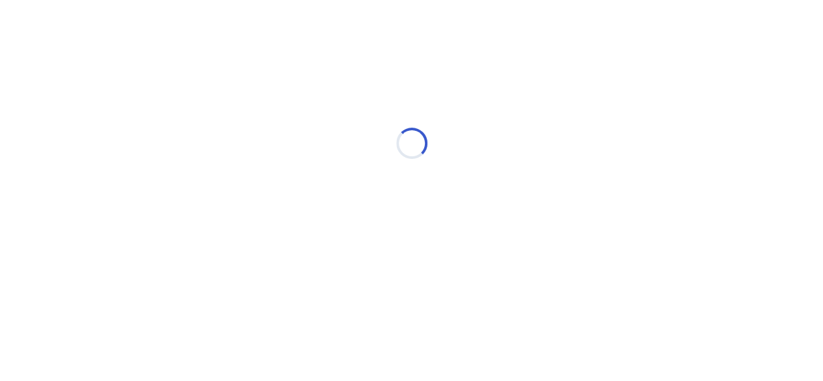
scroll to position [0, 0]
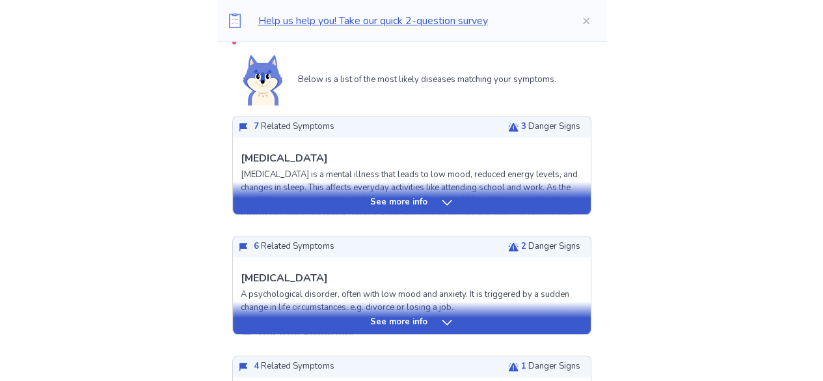
scroll to position [422, 0]
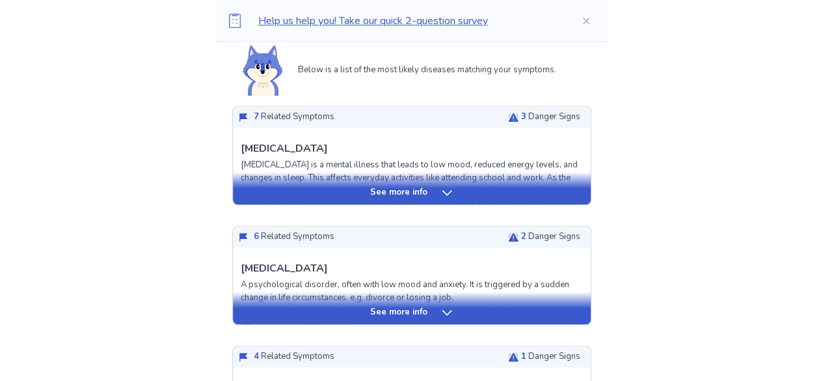
click at [415, 191] on p "See more info" at bounding box center [398, 192] width 57 height 13
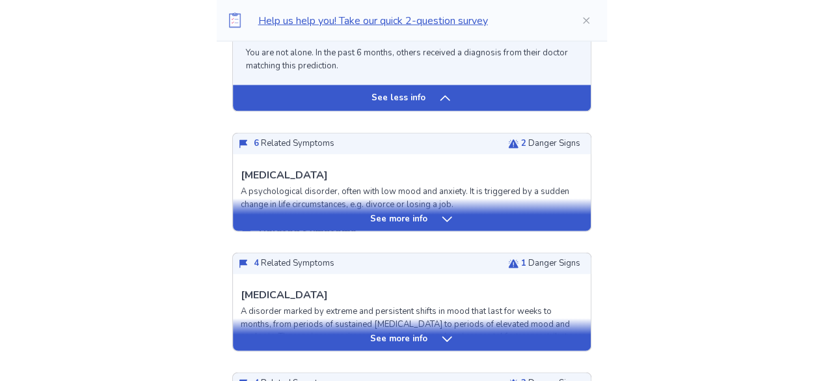
scroll to position [1428, 0]
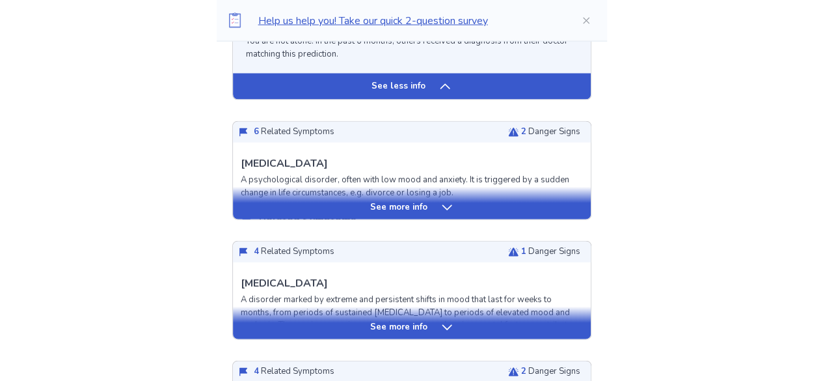
click at [468, 201] on div "See more info" at bounding box center [412, 207] width 358 height 13
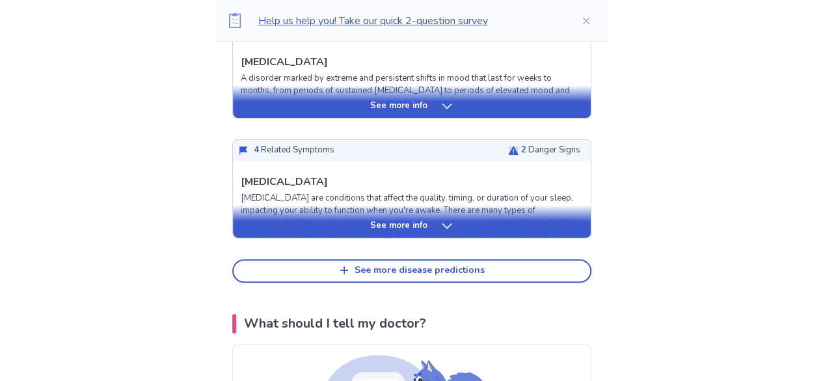
scroll to position [2537, 0]
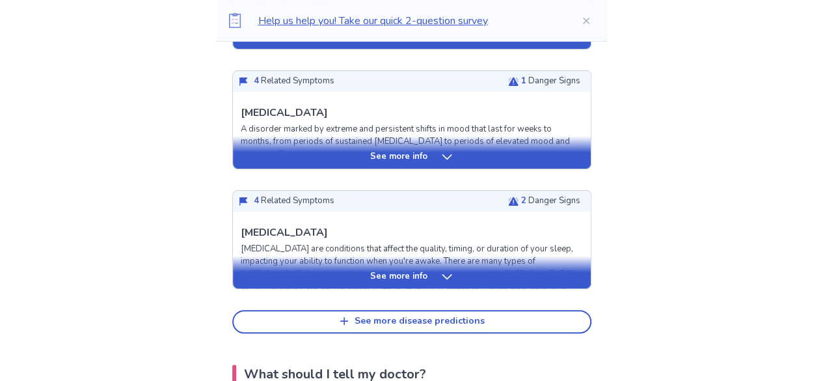
click at [463, 155] on div "See more info" at bounding box center [412, 156] width 358 height 13
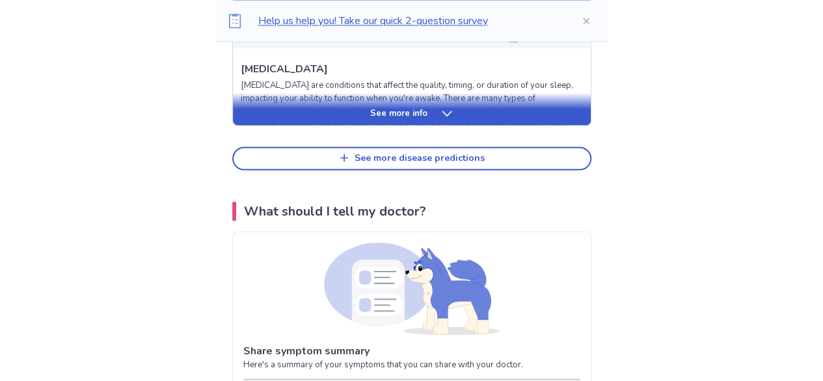
scroll to position [3610, 0]
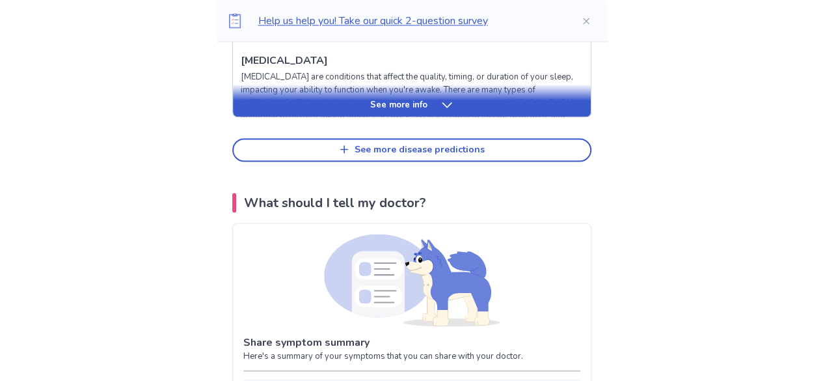
click at [430, 111] on div "See more info" at bounding box center [412, 104] width 358 height 13
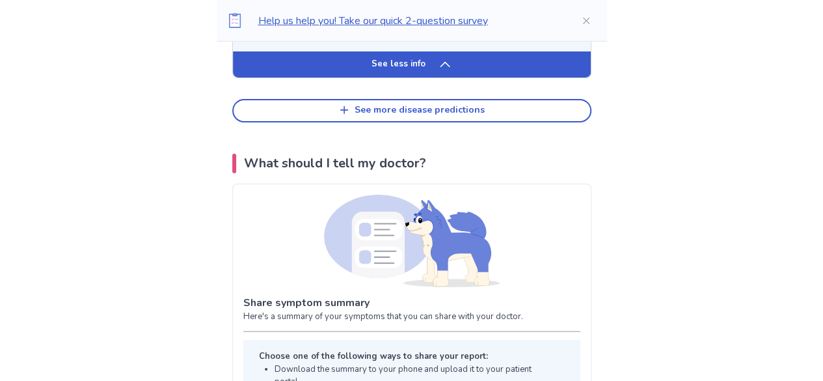
scroll to position [4635, 0]
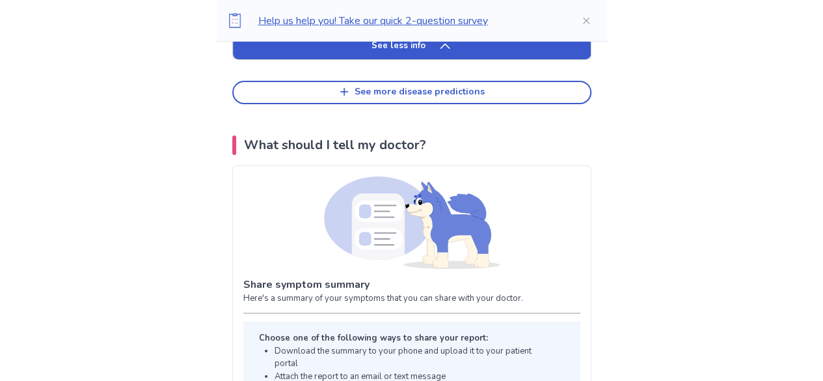
click at [487, 59] on div "See less info" at bounding box center [412, 46] width 358 height 26
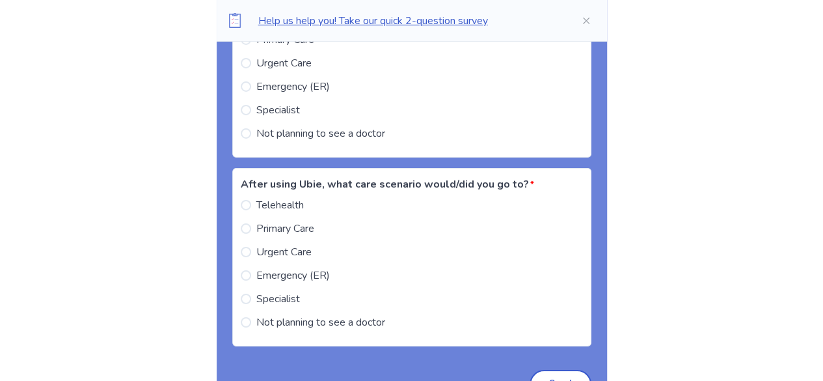
scroll to position [3626, 0]
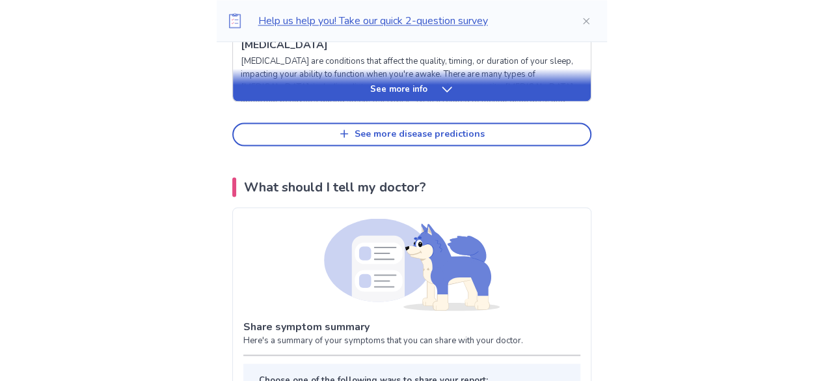
click at [487, 62] on p "Sleep disorders are conditions that affect the quality, timing, or duration of …" at bounding box center [412, 87] width 342 height 64
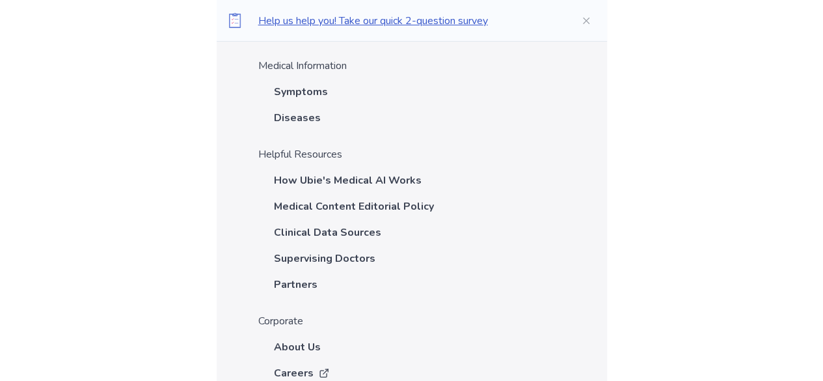
scroll to position [7411, 0]
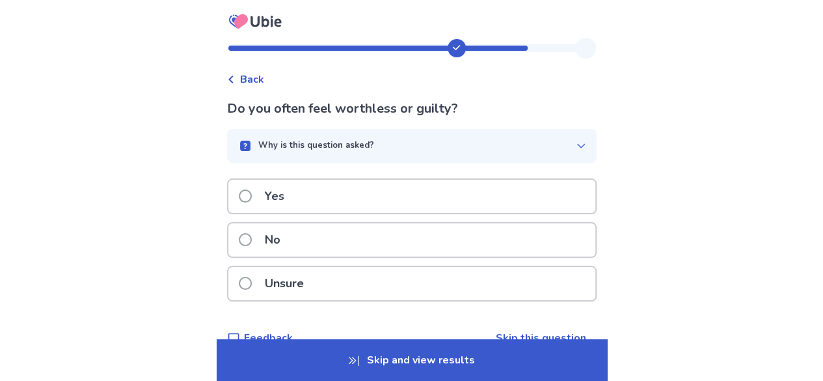
click at [235, 19] on icon at bounding box center [255, 21] width 62 height 33
